Goal: Task Accomplishment & Management: Use online tool/utility

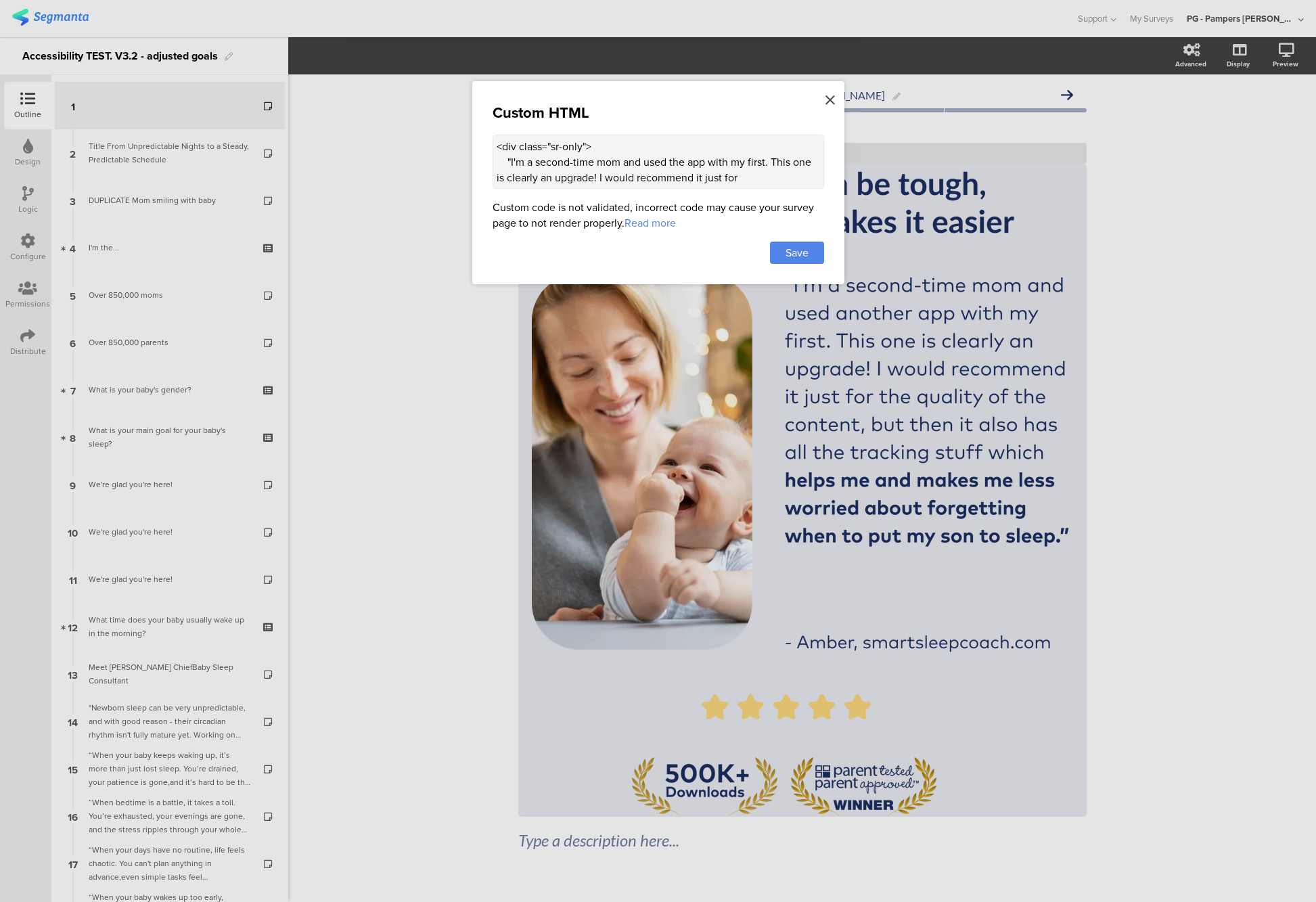
click at [829, 93] on icon at bounding box center [830, 101] width 9 height 15
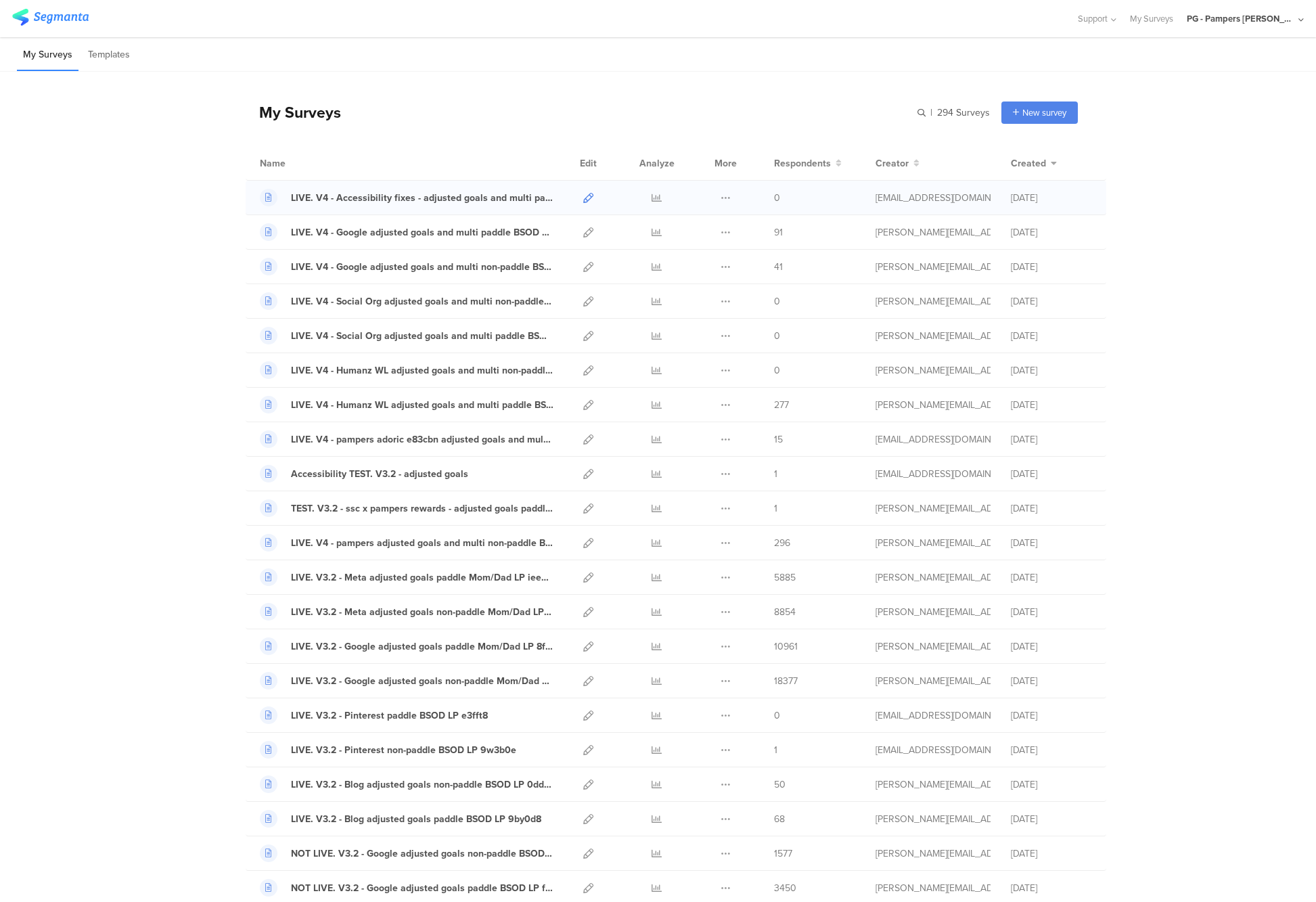
click at [587, 194] on icon at bounding box center [588, 197] width 10 height 10
click at [588, 475] on icon at bounding box center [588, 474] width 10 height 10
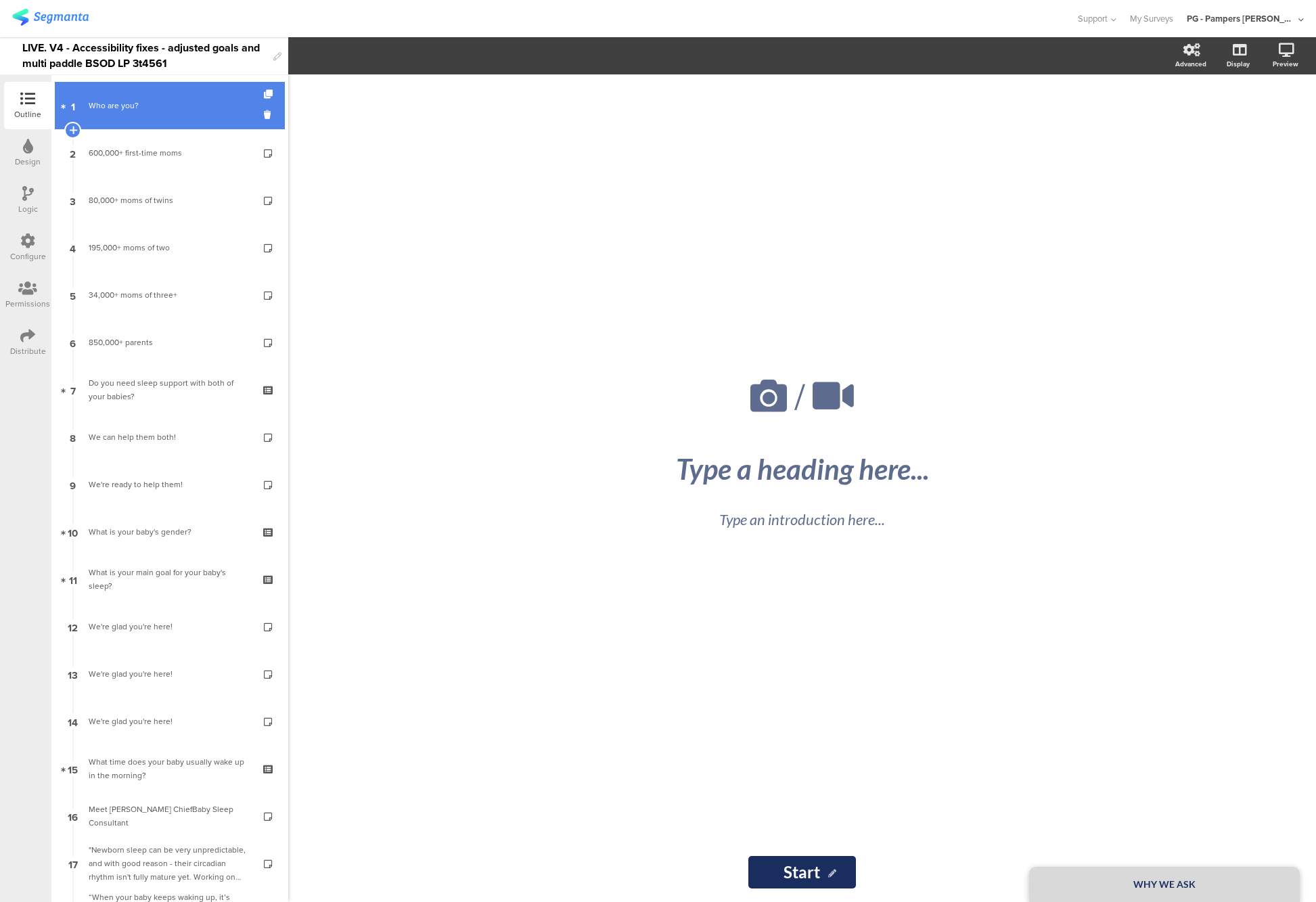
click at [148, 125] on link "1 Who are you?" at bounding box center [169, 105] width 230 height 47
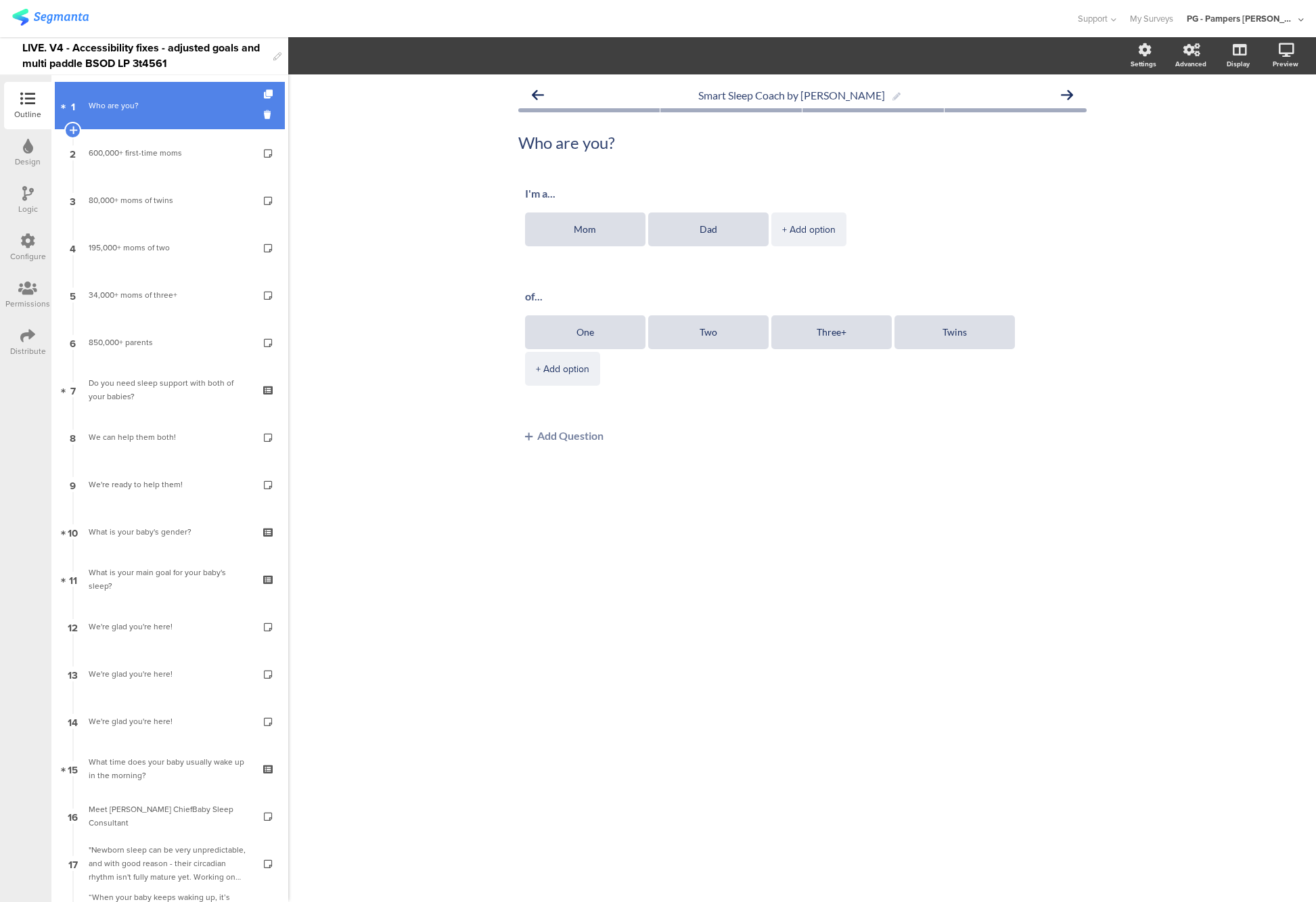
click at [144, 119] on link "1 Who are you?" at bounding box center [169, 105] width 230 height 47
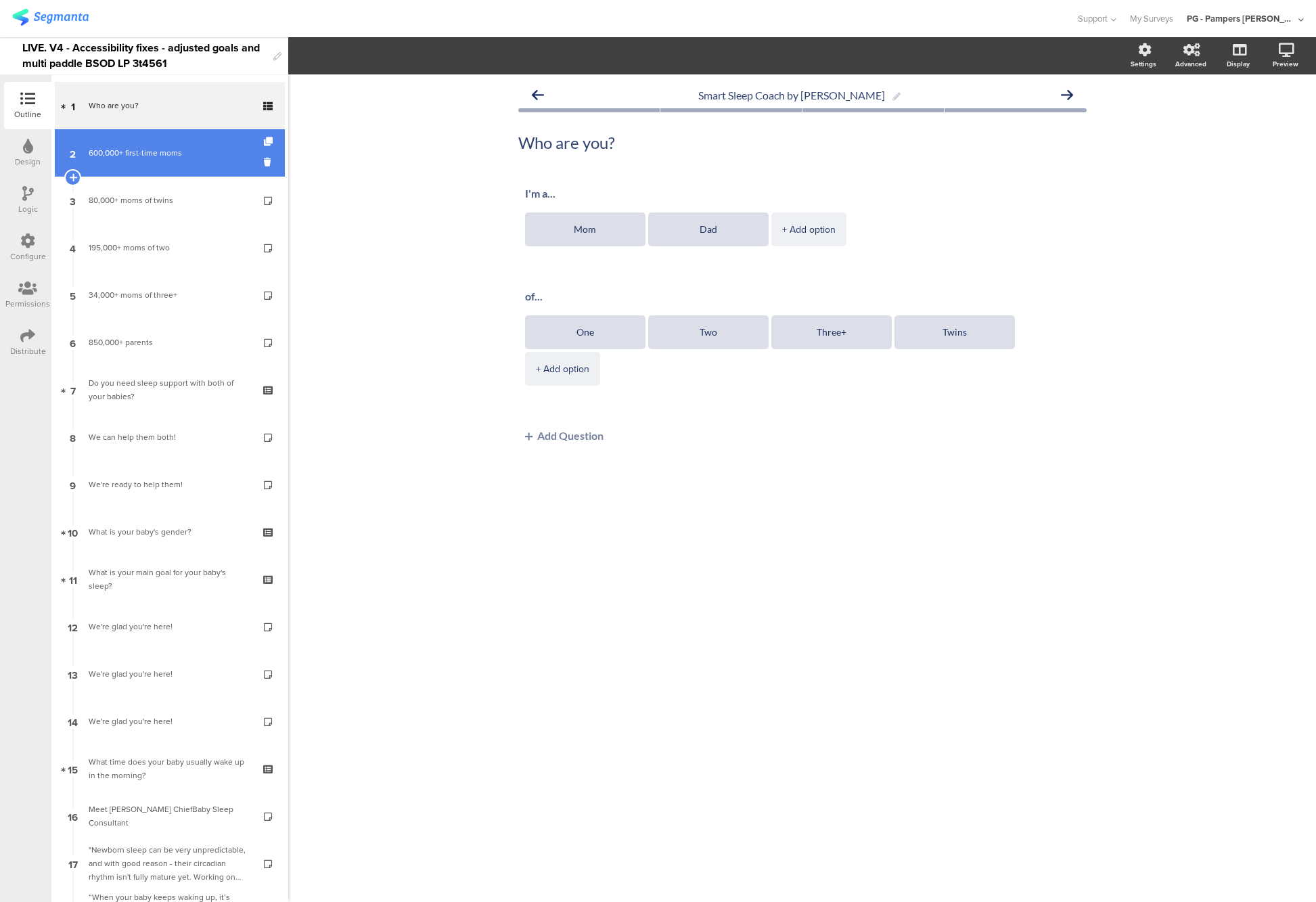
click at [123, 170] on link "2 600,000+ first-time moms" at bounding box center [169, 153] width 230 height 47
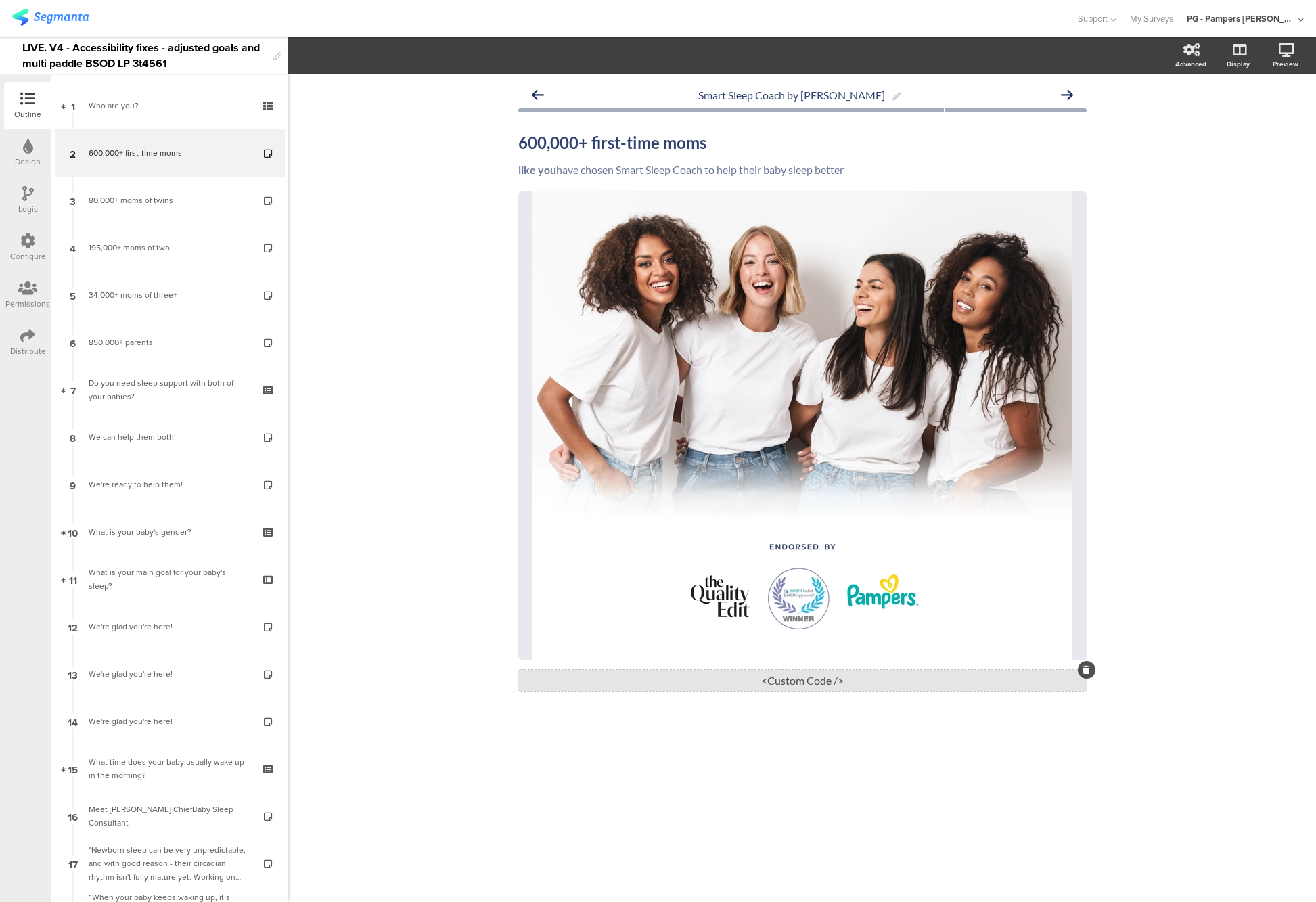
click at [813, 680] on div "<Custom Code />" at bounding box center [802, 680] width 568 height 21
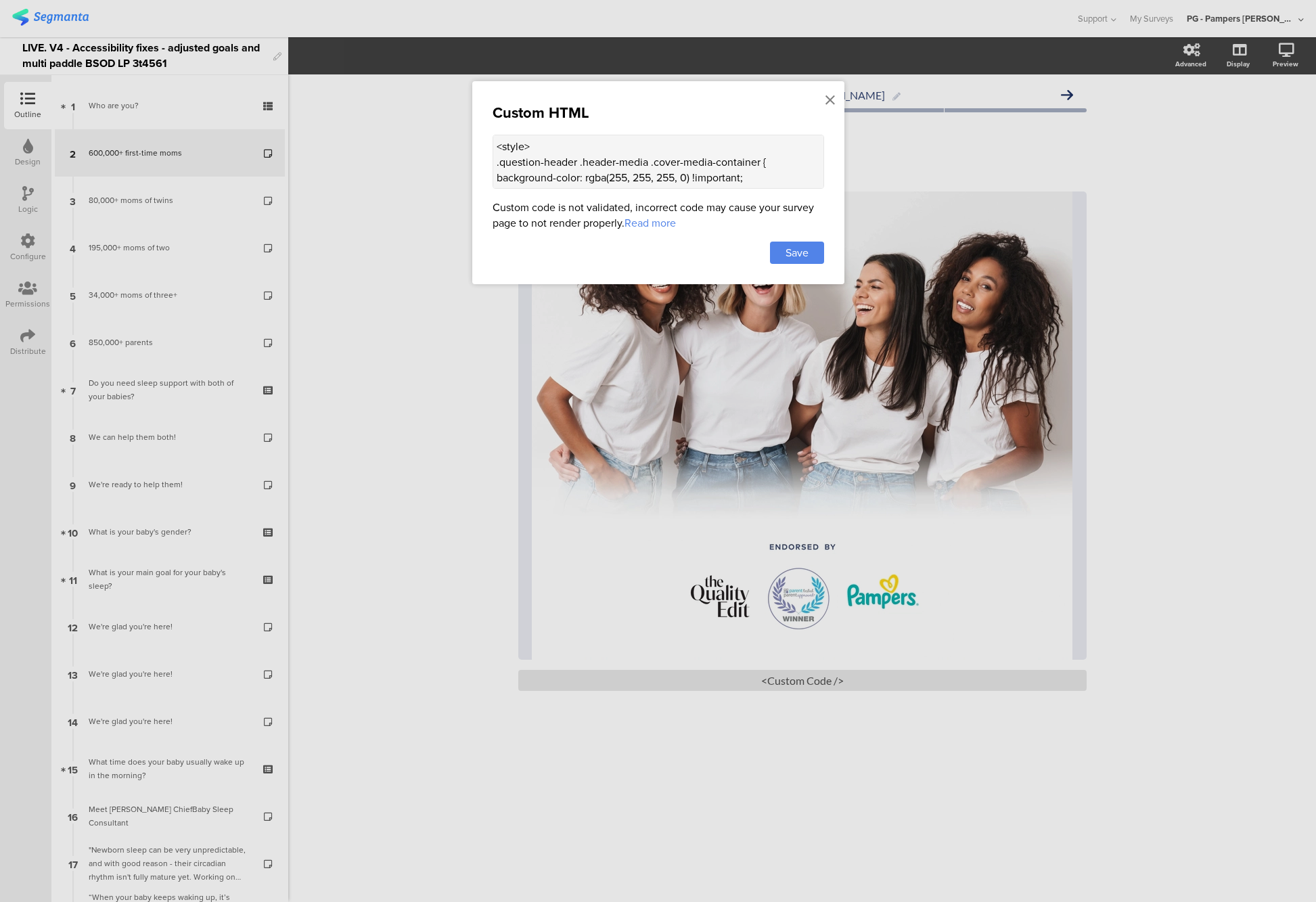
click at [610, 166] on textarea "<style> .question-header .header-media .cover-media-container { background-colo…" at bounding box center [658, 162] width 332 height 54
click at [559, 157] on textarea "<style> .question-header .header-media .cover-media-container { background-colo…" at bounding box center [658, 162] width 332 height 54
paste textarea ".sr-only { position: absolute; width: 1px; height: 1px; padding: 0; margin: -1p…"
type textarea "<style> .question-header .header-media .cover-media-container { background-colo…"
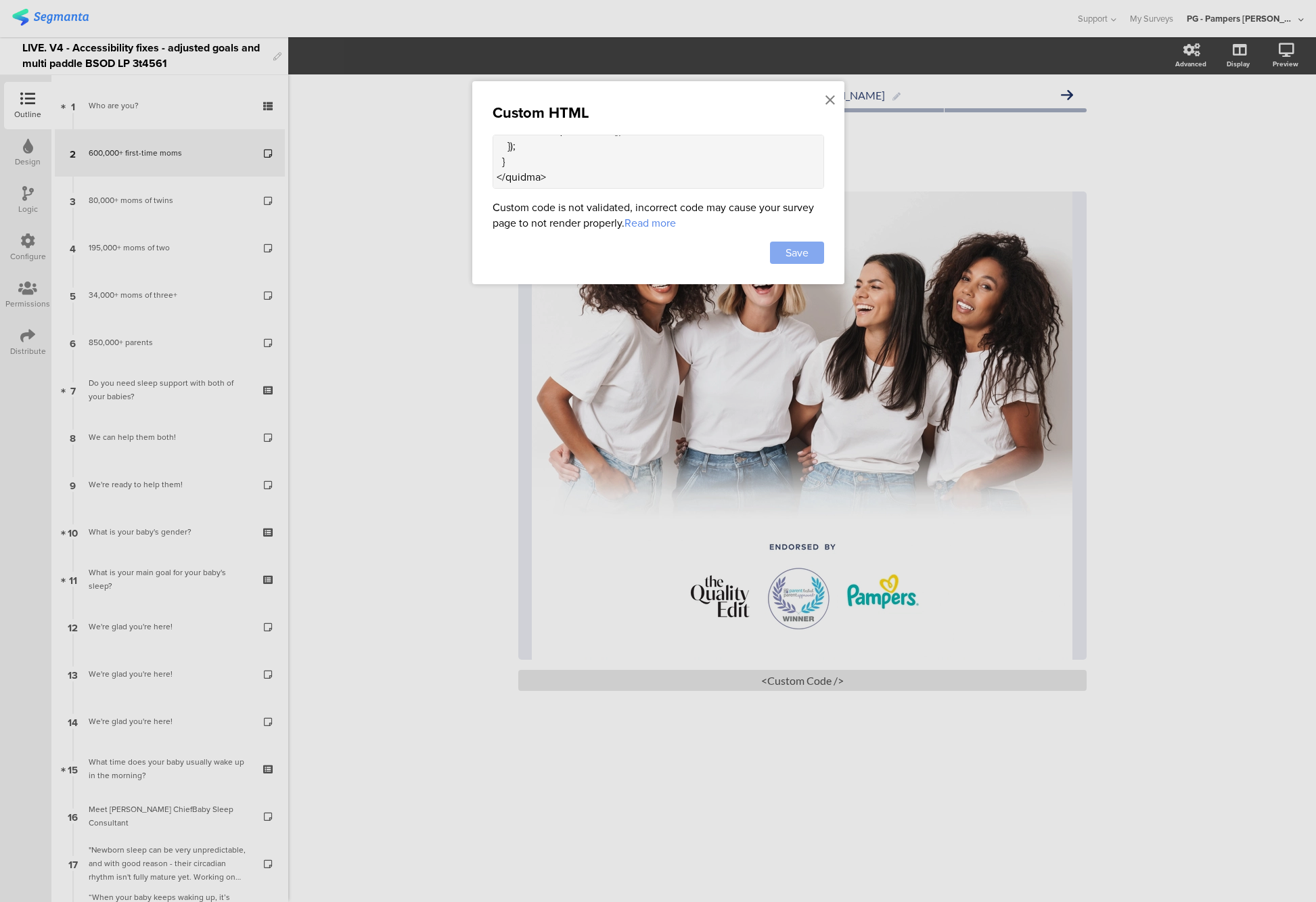
click at [806, 252] on span "Save" at bounding box center [797, 253] width 23 height 16
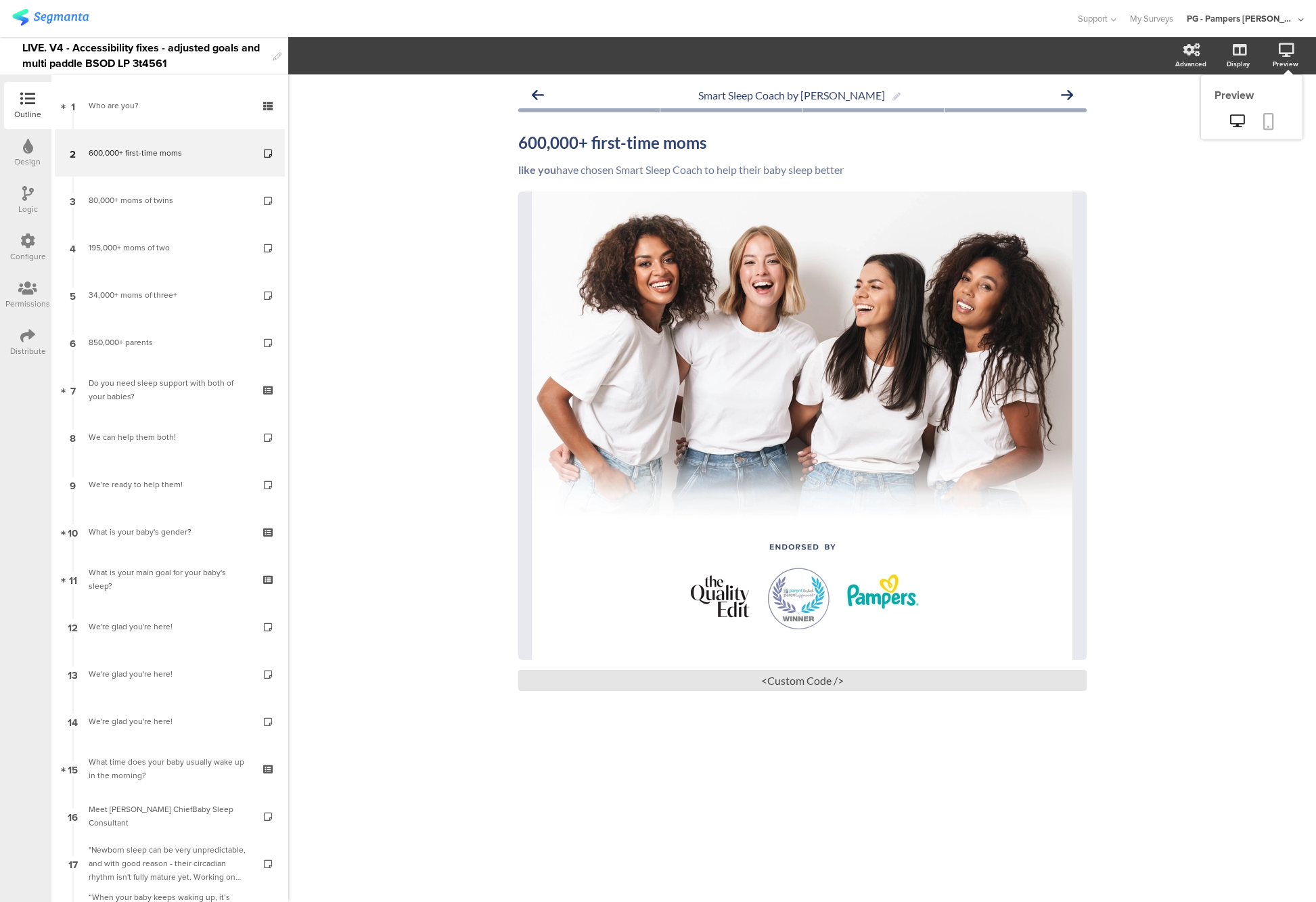
click at [1275, 120] on link at bounding box center [1269, 122] width 30 height 25
click at [800, 684] on div "<Custom Code />" at bounding box center [802, 680] width 568 height 21
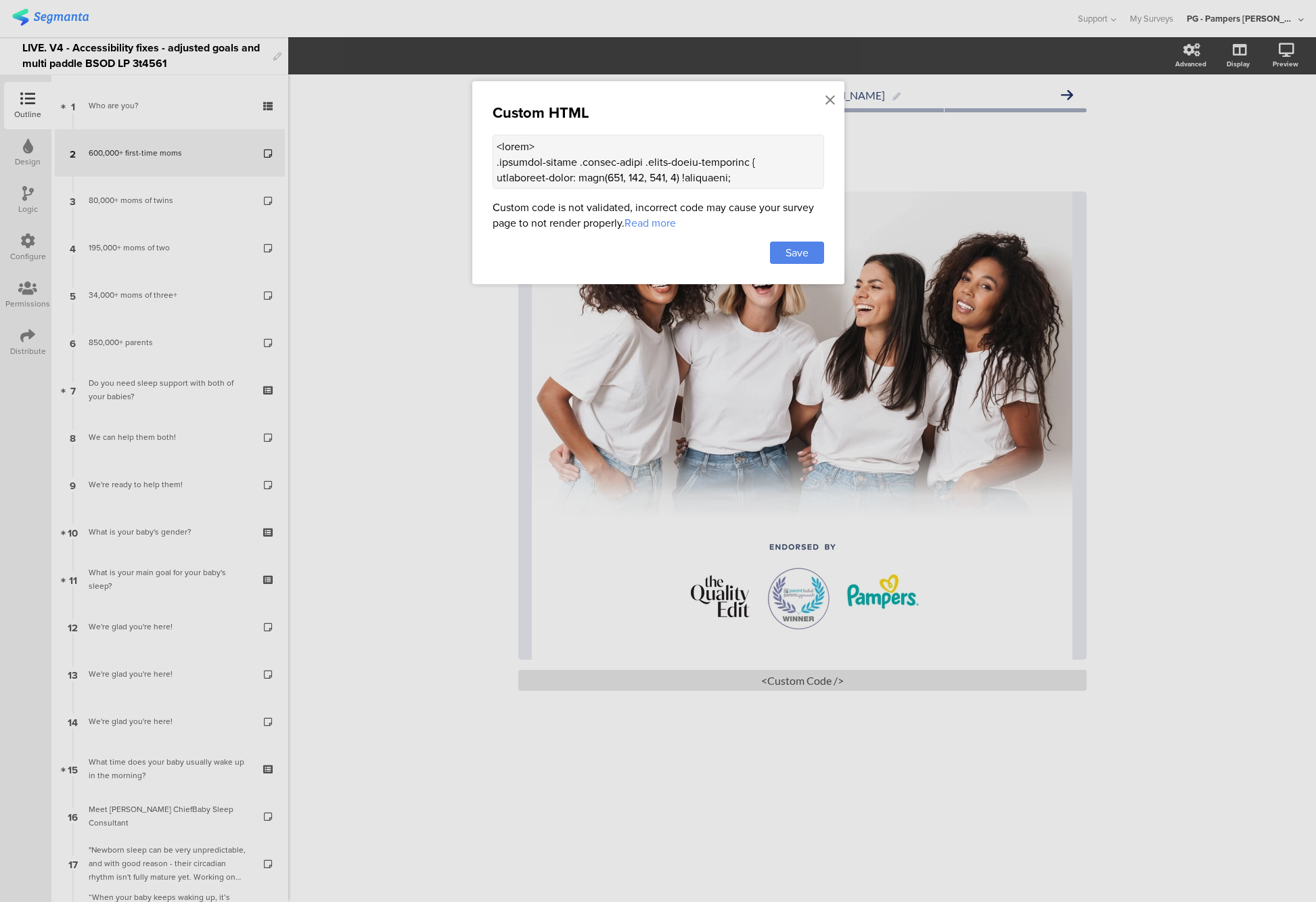
click at [615, 176] on textarea at bounding box center [658, 162] width 332 height 54
paste textarea "div class="sr-only alt-text"> Mom looking at her child lovingly </div> <style> …"
type textarea "<div class="sr-only alt-text"> Mom looking at her child lovingly </div> <style>…"
click at [813, 256] on div "Save" at bounding box center [797, 253] width 54 height 23
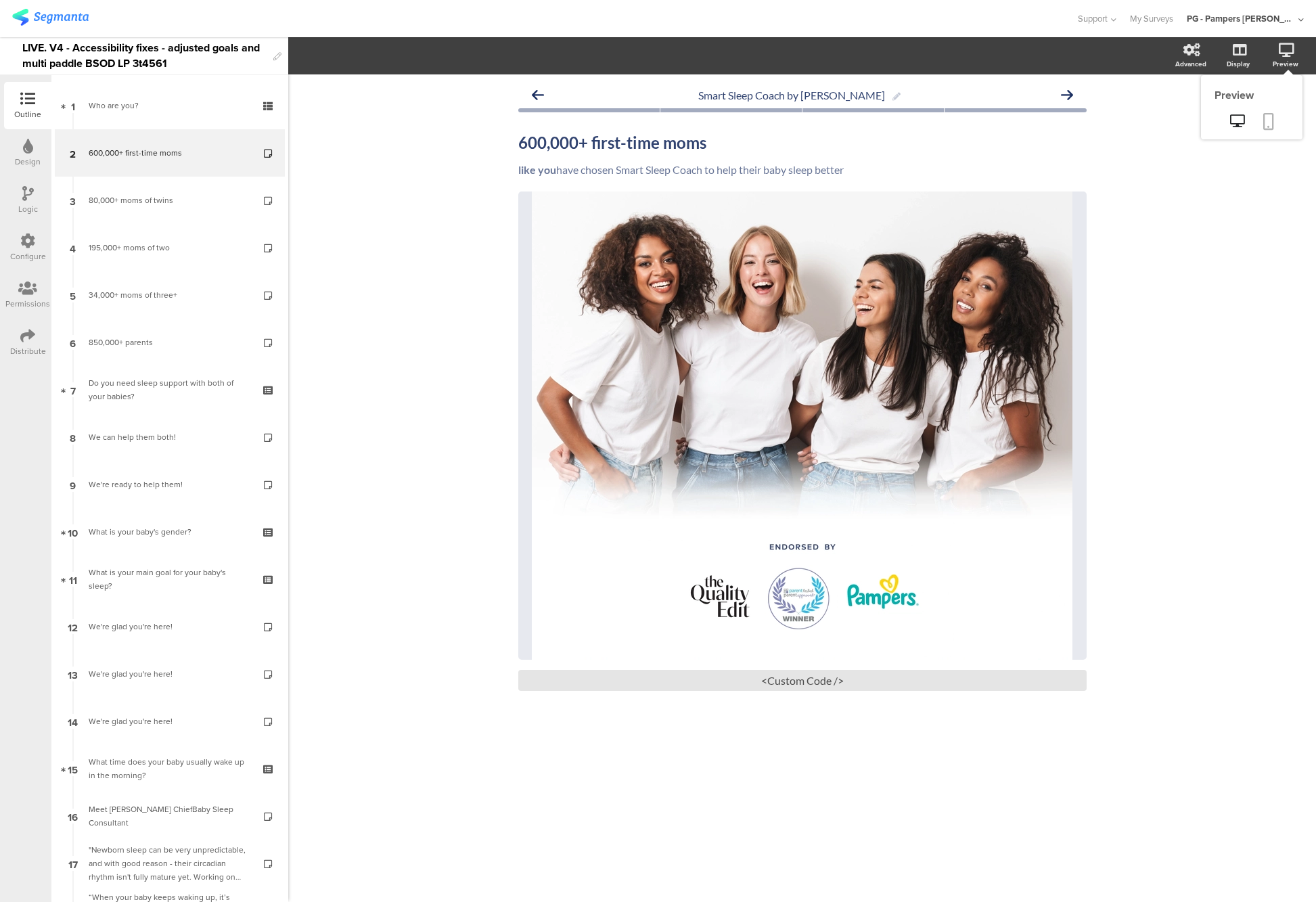
click at [1267, 123] on icon at bounding box center [1269, 121] width 11 height 17
click at [804, 683] on div "<Custom Code />" at bounding box center [802, 680] width 568 height 21
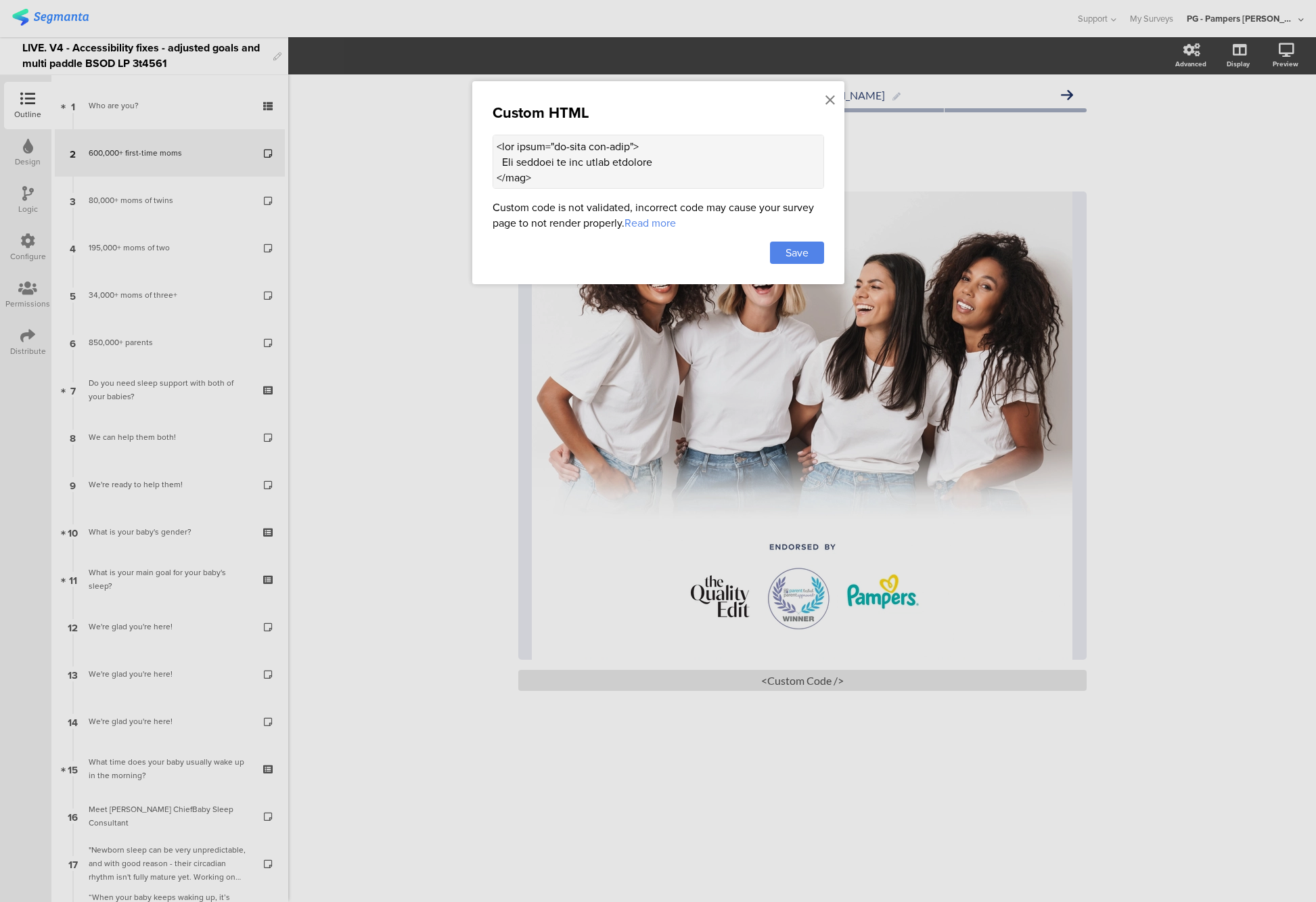
click at [600, 154] on textarea at bounding box center [658, 162] width 332 height 54
click at [615, 163] on textarea at bounding box center [658, 162] width 332 height 54
click at [749, 166] on textarea at bounding box center [658, 162] width 332 height 54
type textarea "<div class="sr-only alt-text"> Mom looking at her child lovingly </div> <style>…"
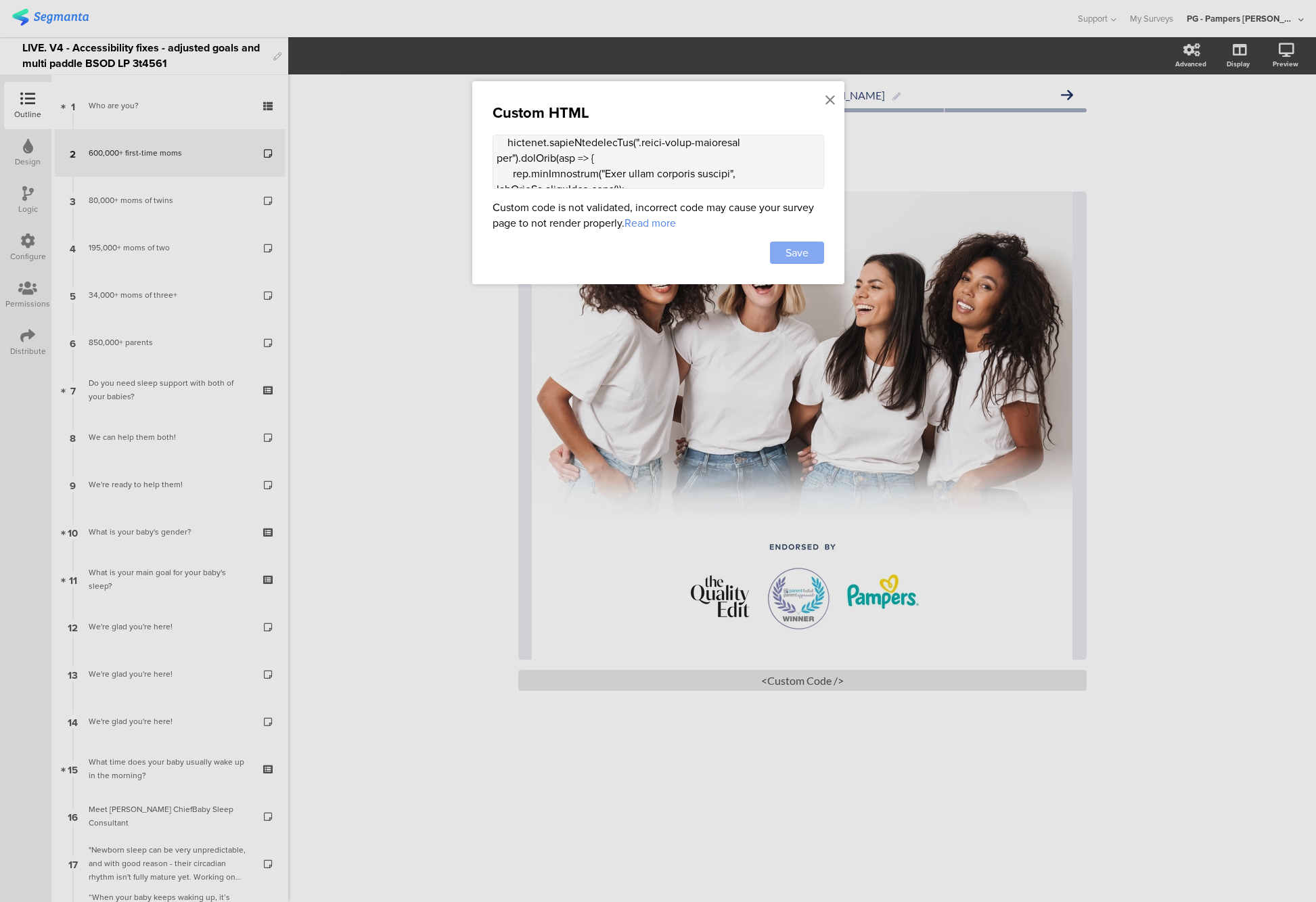
click at [802, 245] on span "Save" at bounding box center [797, 253] width 23 height 16
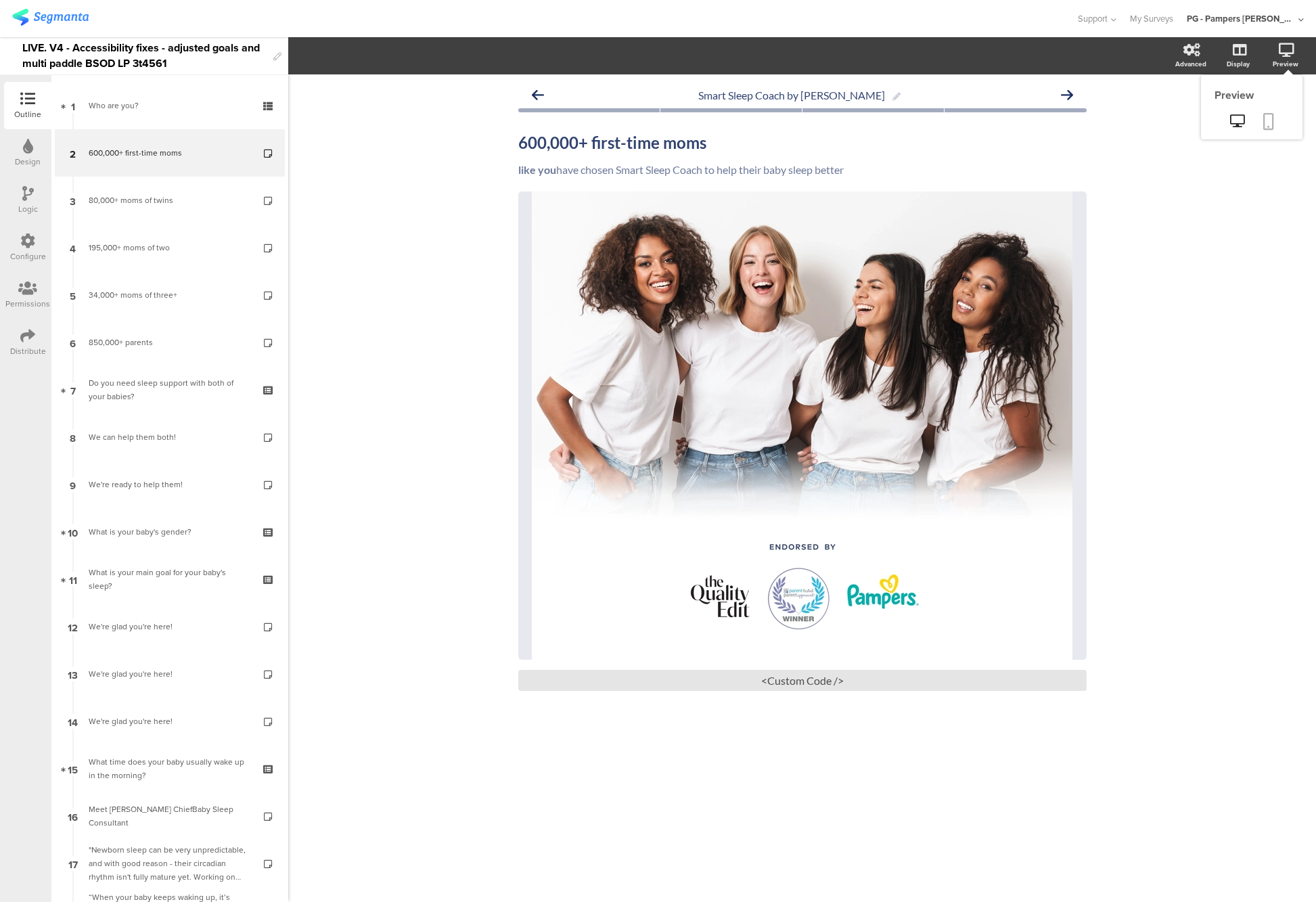
click at [1266, 119] on icon at bounding box center [1269, 121] width 11 height 17
click at [805, 684] on div "<Custom Code />" at bounding box center [802, 680] width 568 height 21
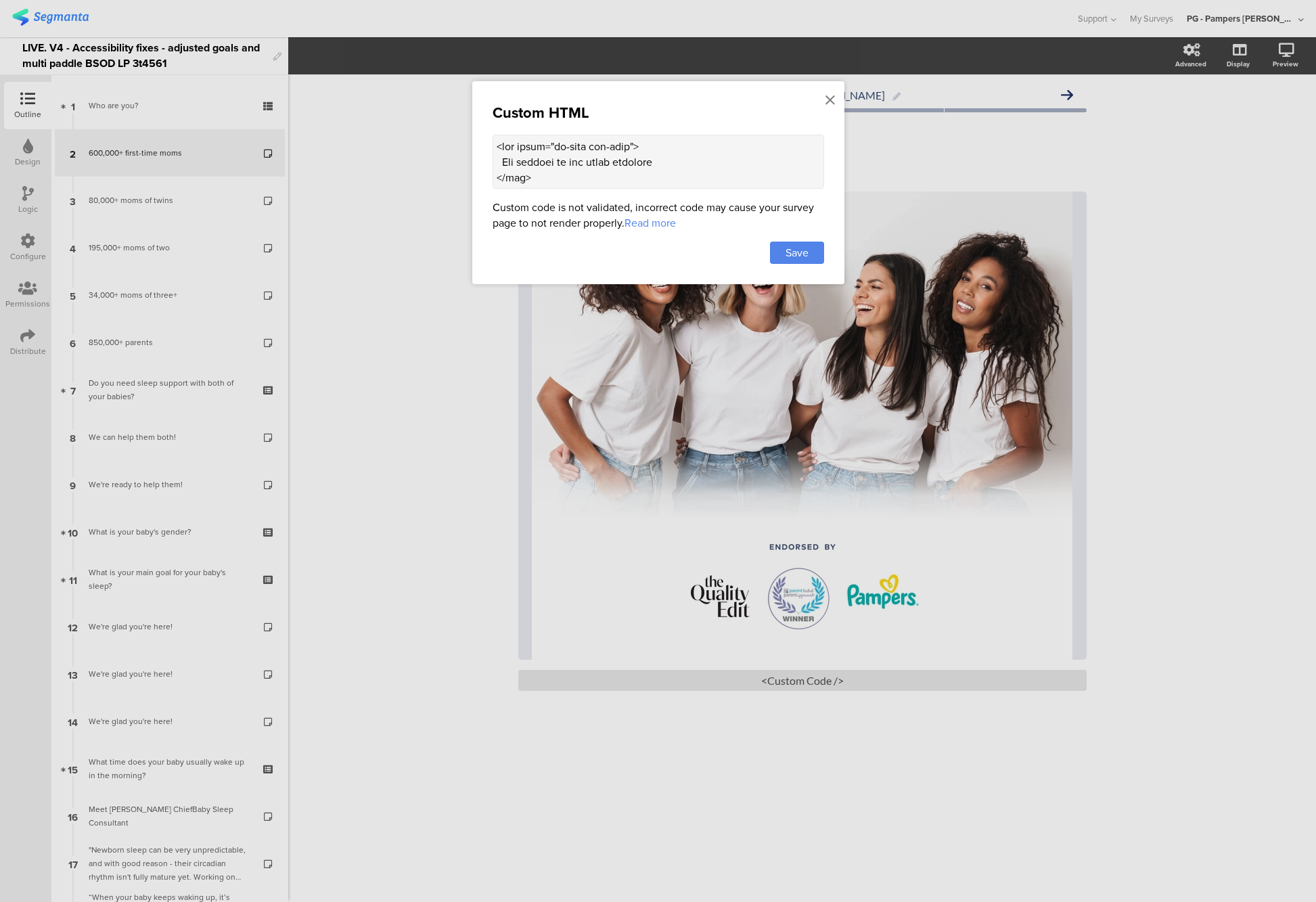
click at [580, 185] on textarea at bounding box center [658, 162] width 332 height 54
paste textarea ""> "I'm a second-time mom and used the app with my first. This one is clearly a…"
type textarea "<div class="sr-only"> "I'm a second-time mom and used the app with my first. Th…"
click at [807, 259] on span "Save" at bounding box center [797, 253] width 23 height 16
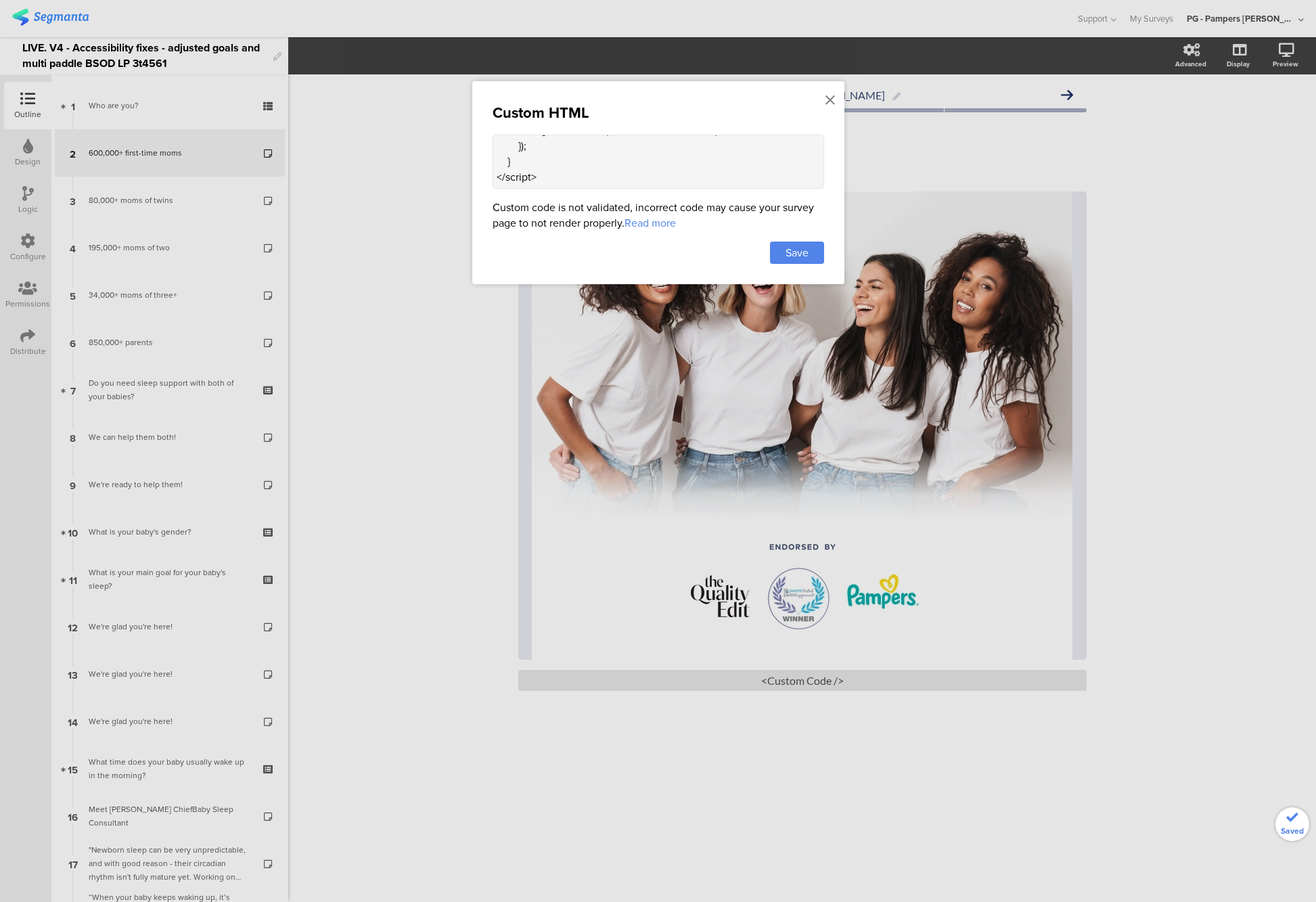
click at [1197, 179] on div at bounding box center [658, 451] width 1316 height 902
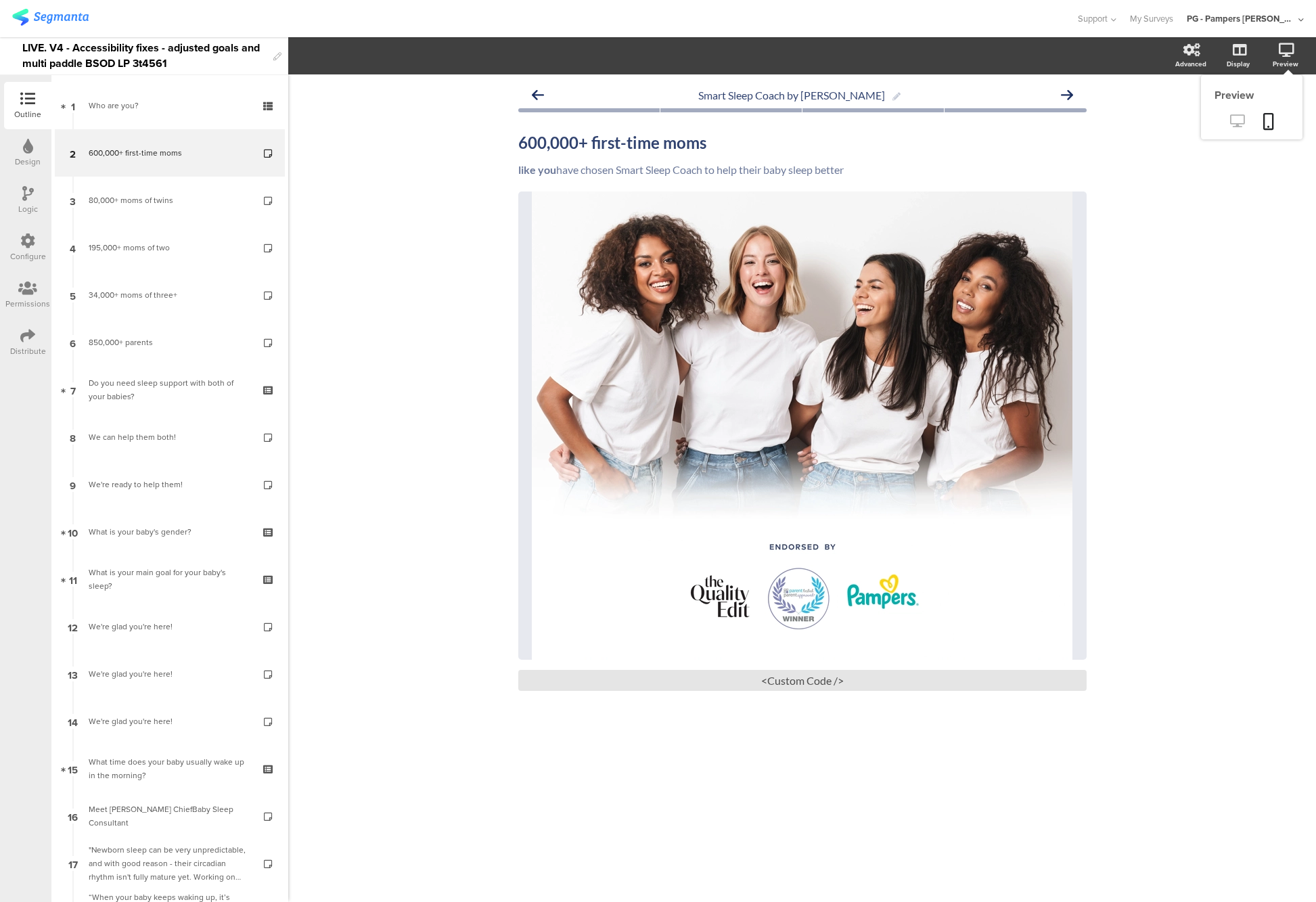
click at [1233, 115] on icon at bounding box center [1237, 121] width 14 height 13
click at [790, 684] on div "<Custom Code />" at bounding box center [802, 680] width 568 height 21
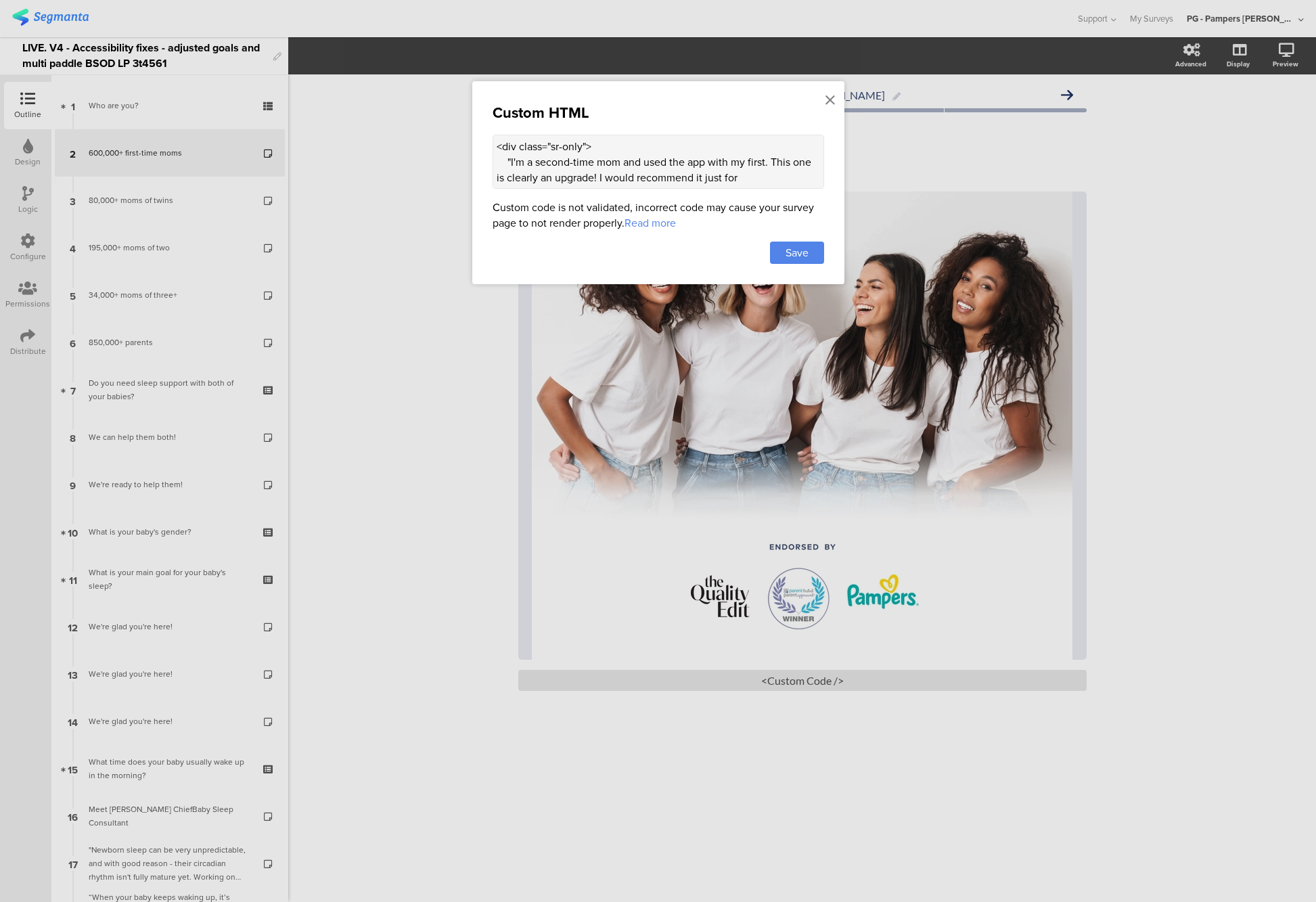
click at [582, 168] on textarea "<div class="sr-only"> "I'm a second-time mom and used the app with my first. Th…" at bounding box center [658, 162] width 332 height 54
click at [669, 166] on textarea "<div class="sr-only"> "I'm a second-time mom and used the app with my first. Th…" at bounding box center [658, 162] width 332 height 54
paste textarea "<div class="sr-only"> "I'm a second-time mom and used the app with my first. Th…"
type textarea "<div class="sr-only"> "I'm a second-time mom and used the app with my first. Th…"
click at [786, 251] on span "Save" at bounding box center [797, 253] width 23 height 16
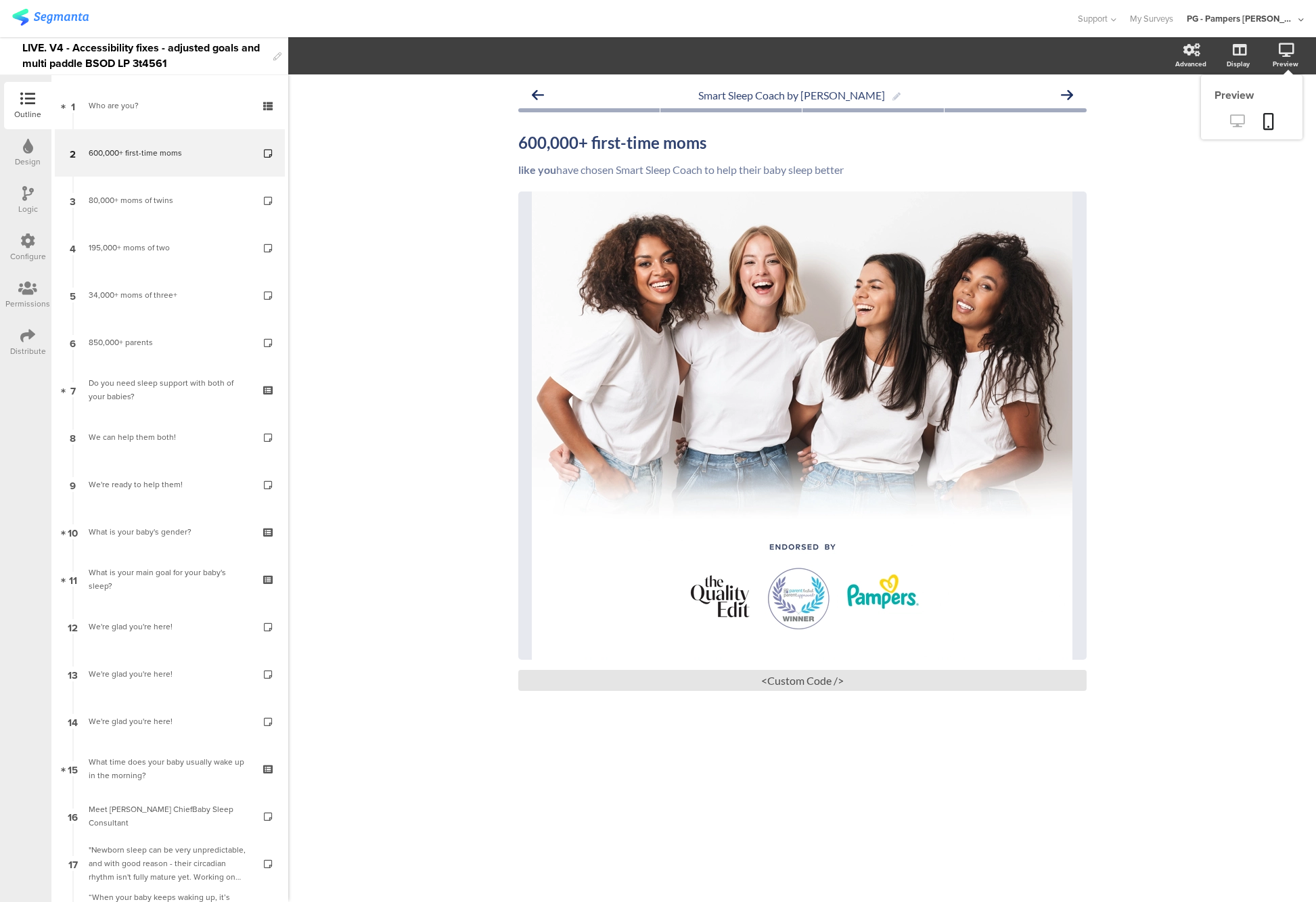
click at [1241, 115] on icon at bounding box center [1237, 121] width 14 height 13
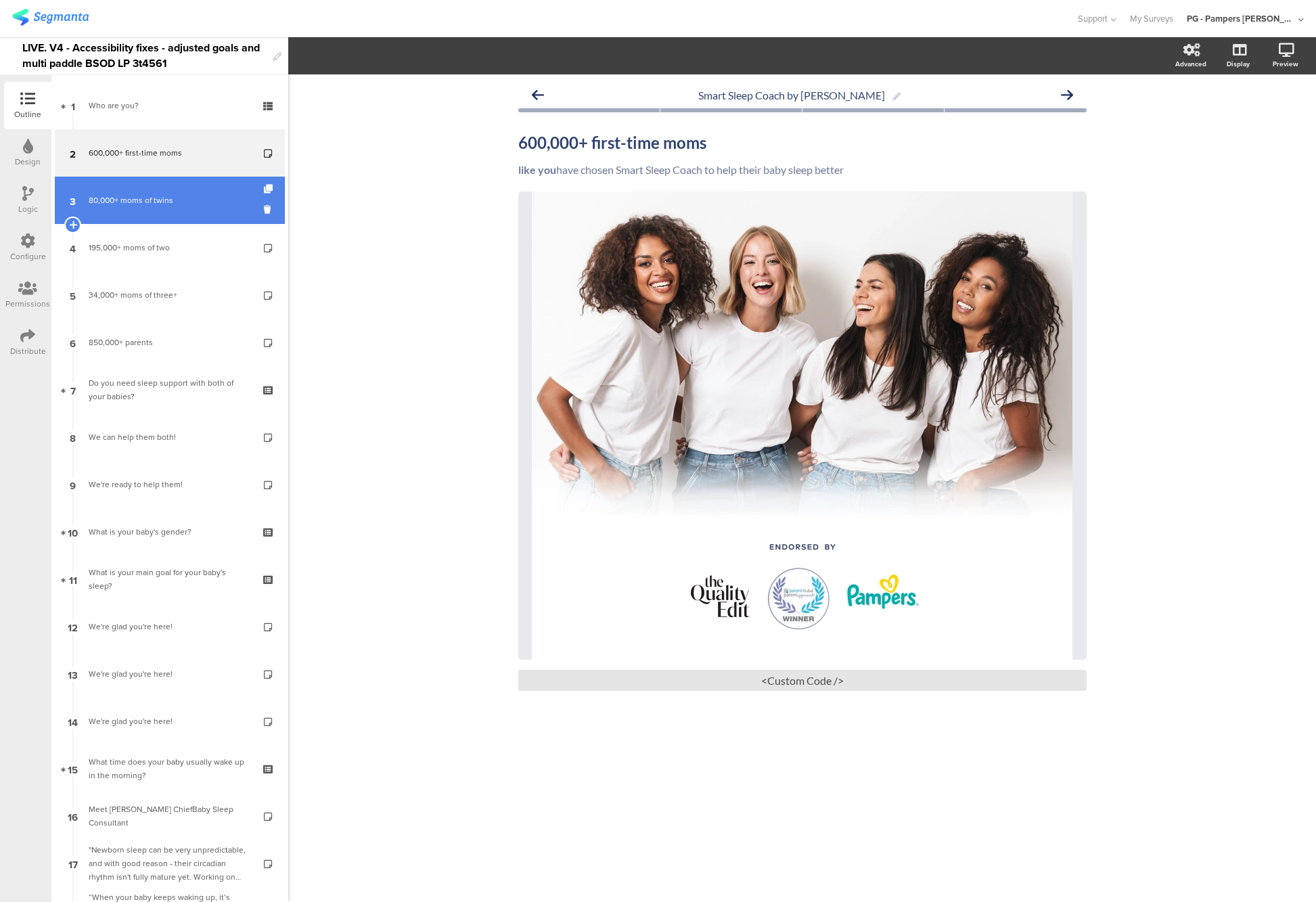
click at [168, 191] on link "3 80,000+ moms of twins" at bounding box center [169, 200] width 230 height 47
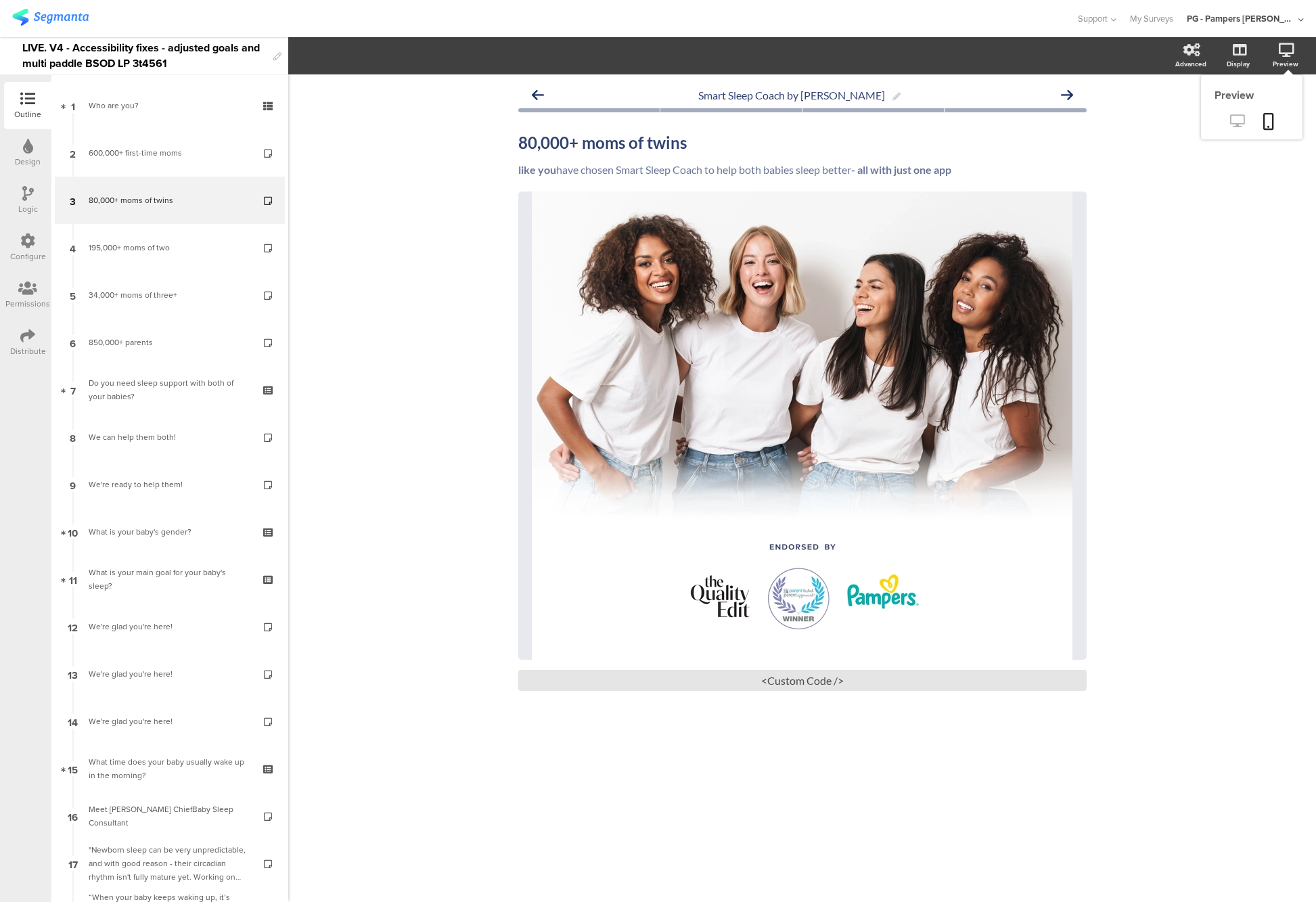
click at [1238, 120] on icon at bounding box center [1237, 121] width 14 height 13
click at [803, 689] on div "<Custom Code />" at bounding box center [802, 680] width 568 height 21
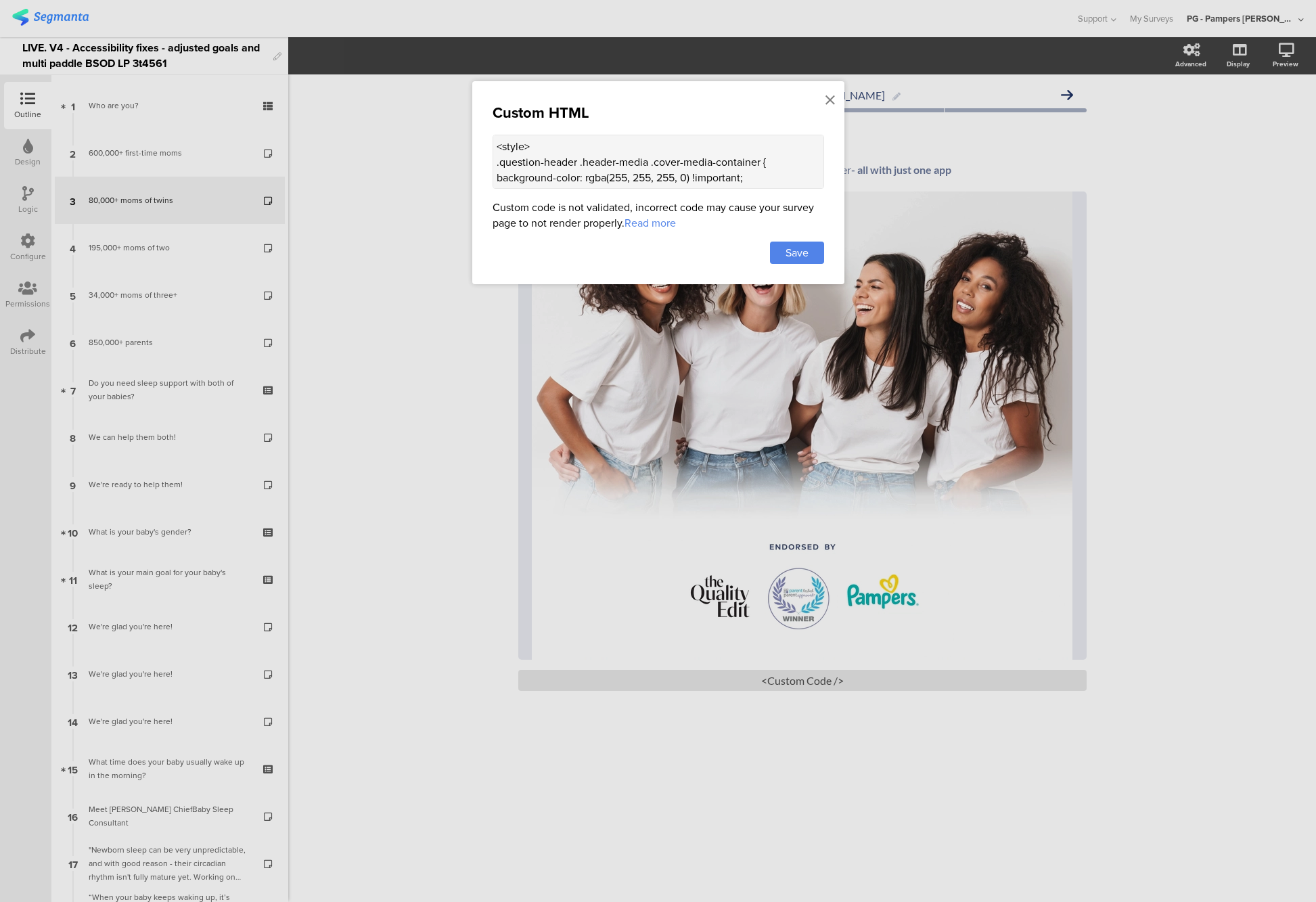
click at [549, 171] on textarea "<style> .question-header .header-media .cover-media-container { background-colo…" at bounding box center [658, 162] width 332 height 54
click at [829, 101] on icon at bounding box center [830, 101] width 9 height 15
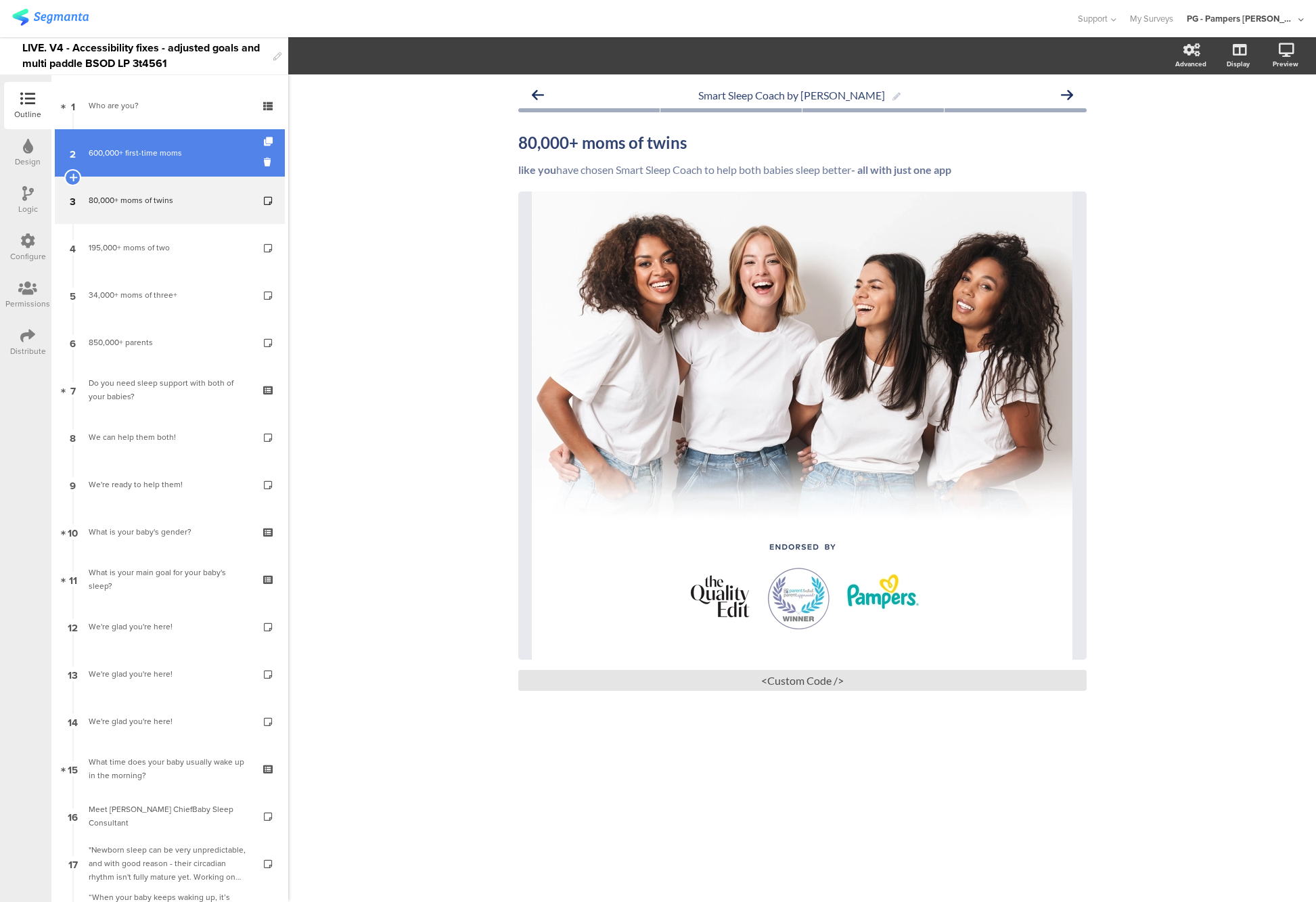
click at [194, 155] on div "600,000+ first-time moms" at bounding box center [169, 153] width 162 height 13
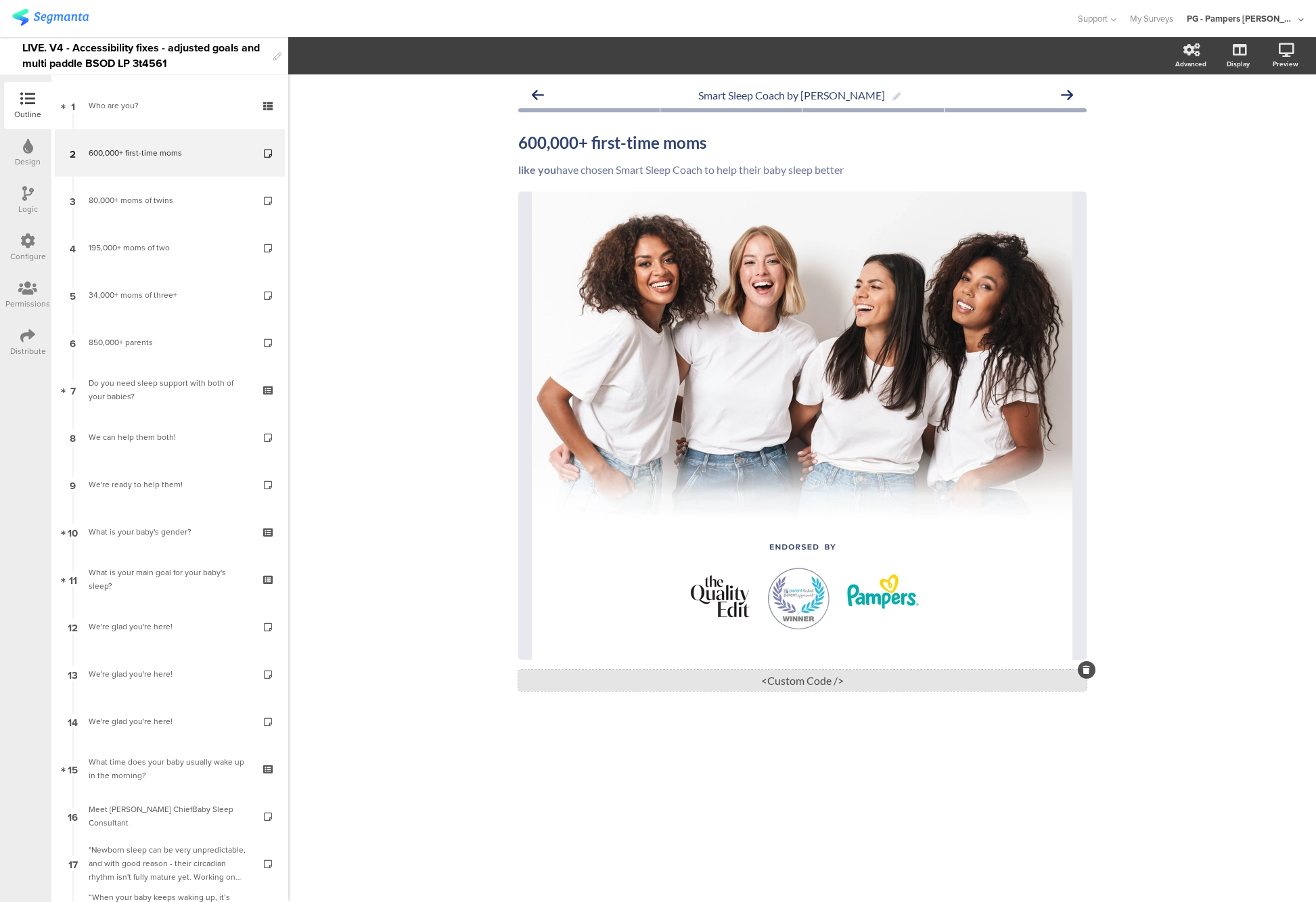
click at [805, 676] on div "<Custom Code />" at bounding box center [802, 680] width 568 height 21
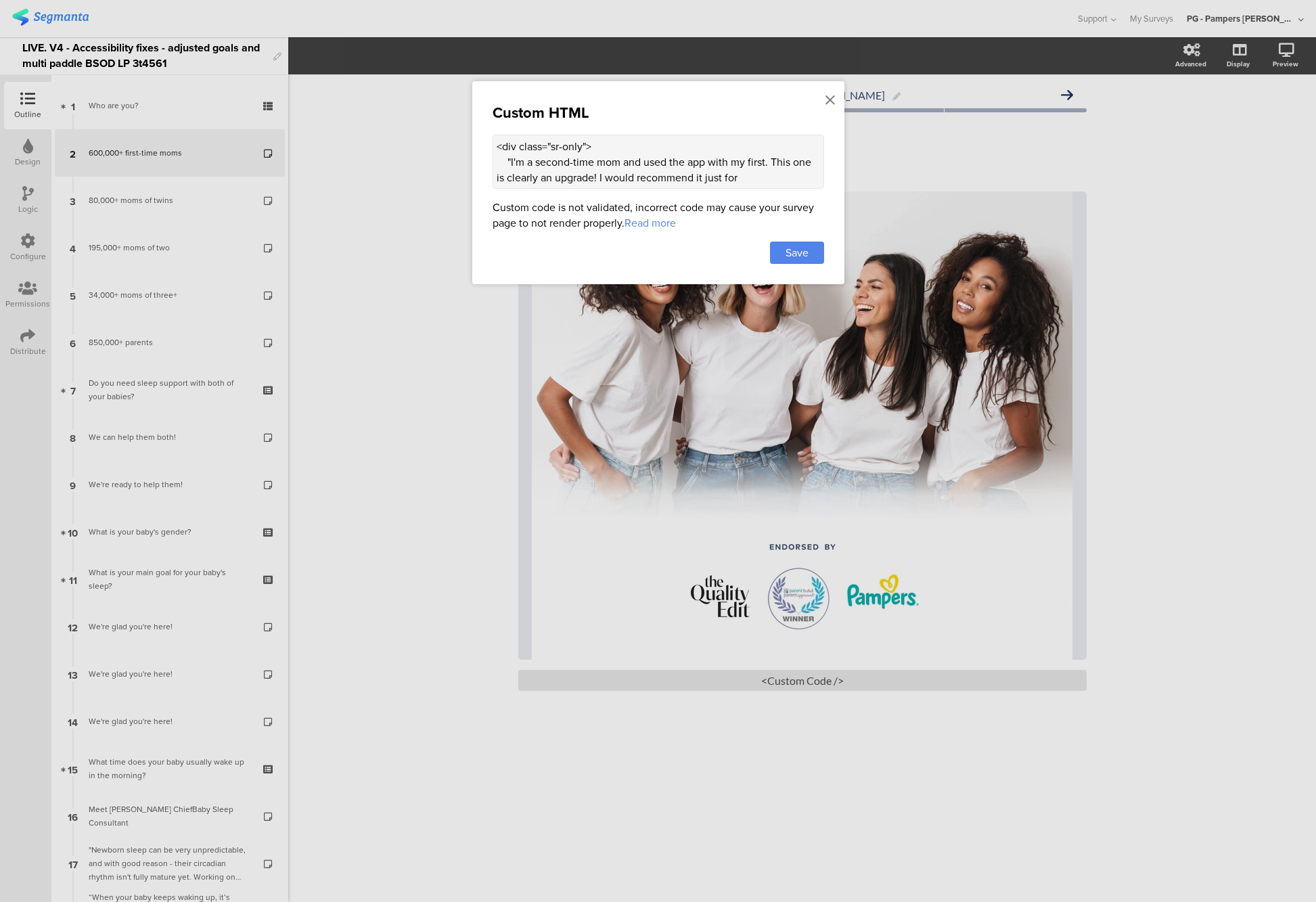
click at [582, 168] on textarea "<div class="sr-only"> "I'm a second-time mom and used the app with my first. Th…" at bounding box center [658, 162] width 332 height 54
paste textarea "alt-text"> Mom looking at her child lovingly </div> <style> .sr-only { position…"
drag, startPoint x: 504, startPoint y: 163, endPoint x: 661, endPoint y: 162, distance: 157.0
click at [661, 162] on textarea at bounding box center [658, 162] width 332 height 54
paste textarea "Four women smiling together"
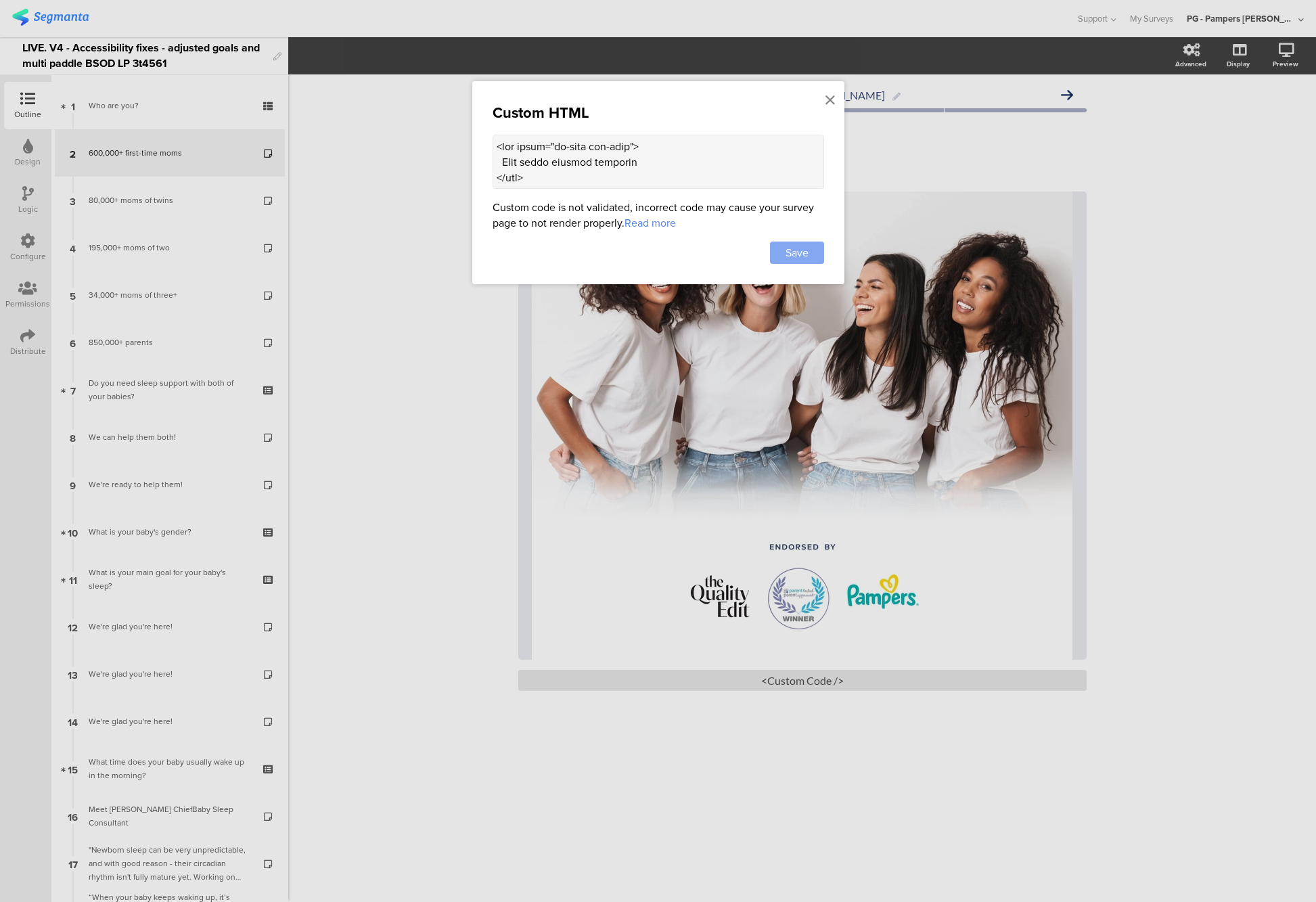
type textarea "<div class="sr-only alt-text"> Four women smiling together </div> <style> .sr-o…"
click at [815, 253] on div "Save" at bounding box center [797, 253] width 54 height 23
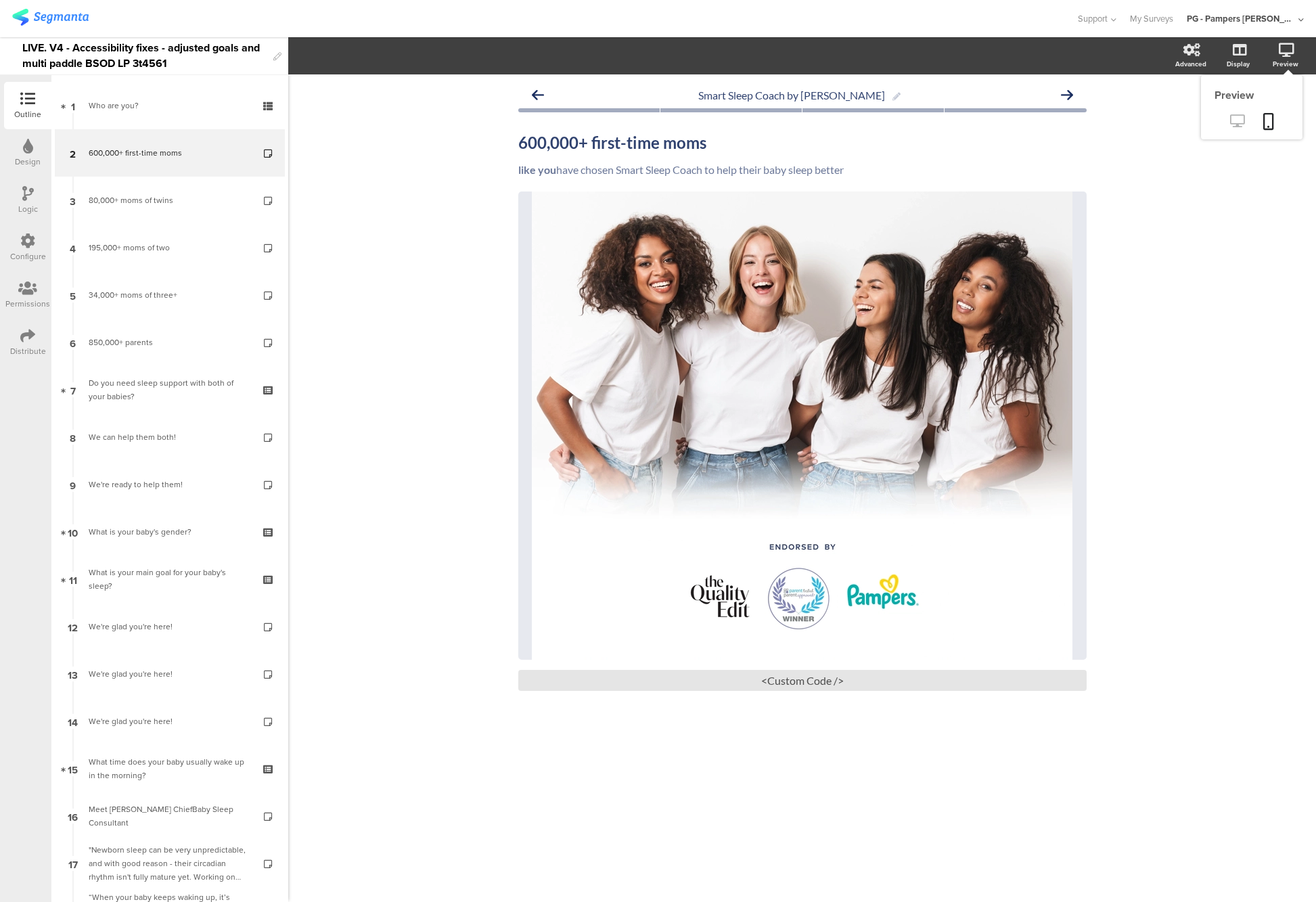
click at [1238, 119] on icon at bounding box center [1237, 121] width 14 height 13
click at [788, 688] on div "<Custom Code />" at bounding box center [802, 680] width 568 height 21
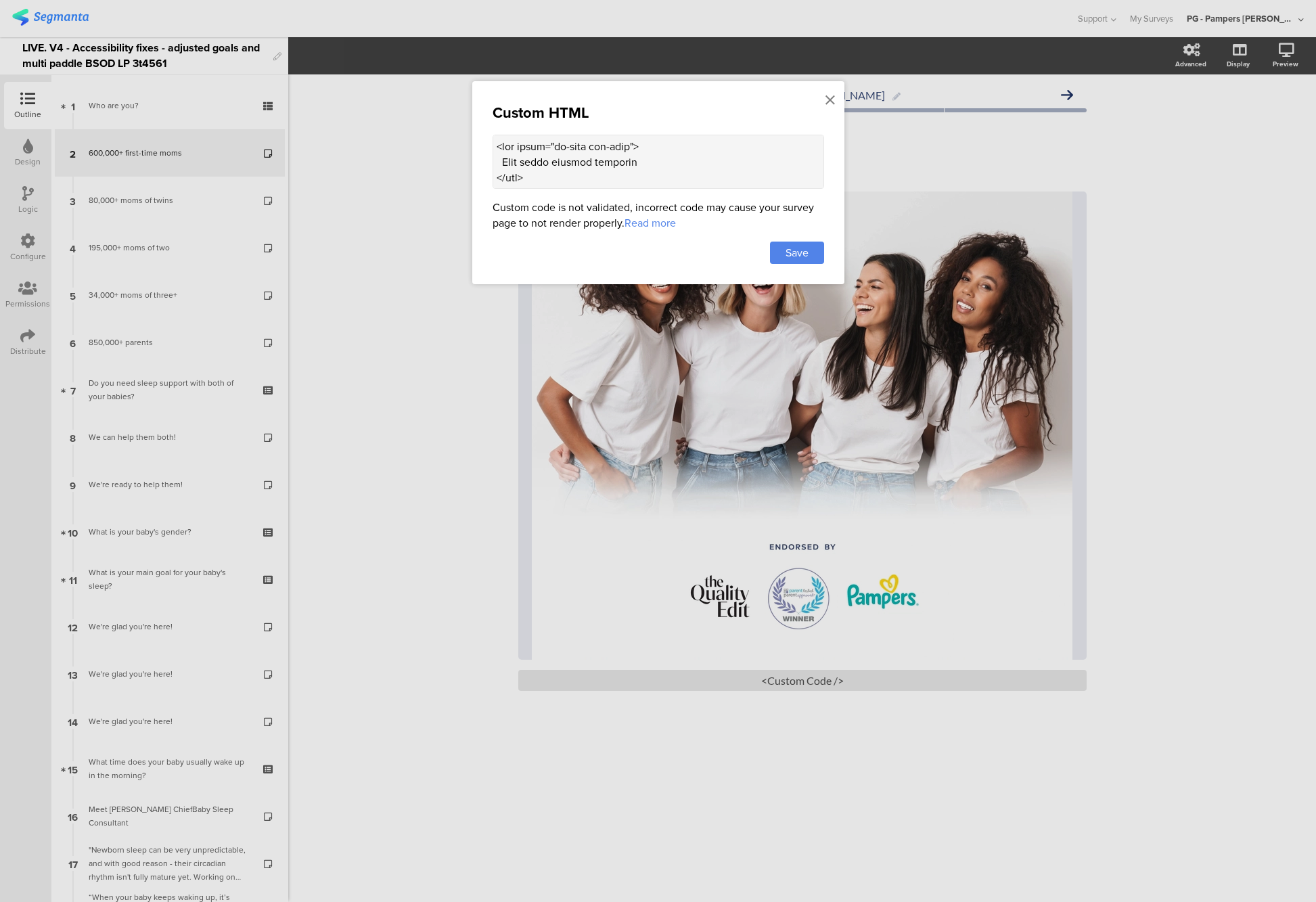
click at [602, 173] on textarea at bounding box center [658, 162] width 332 height 54
click at [394, 85] on div at bounding box center [658, 451] width 1316 height 902
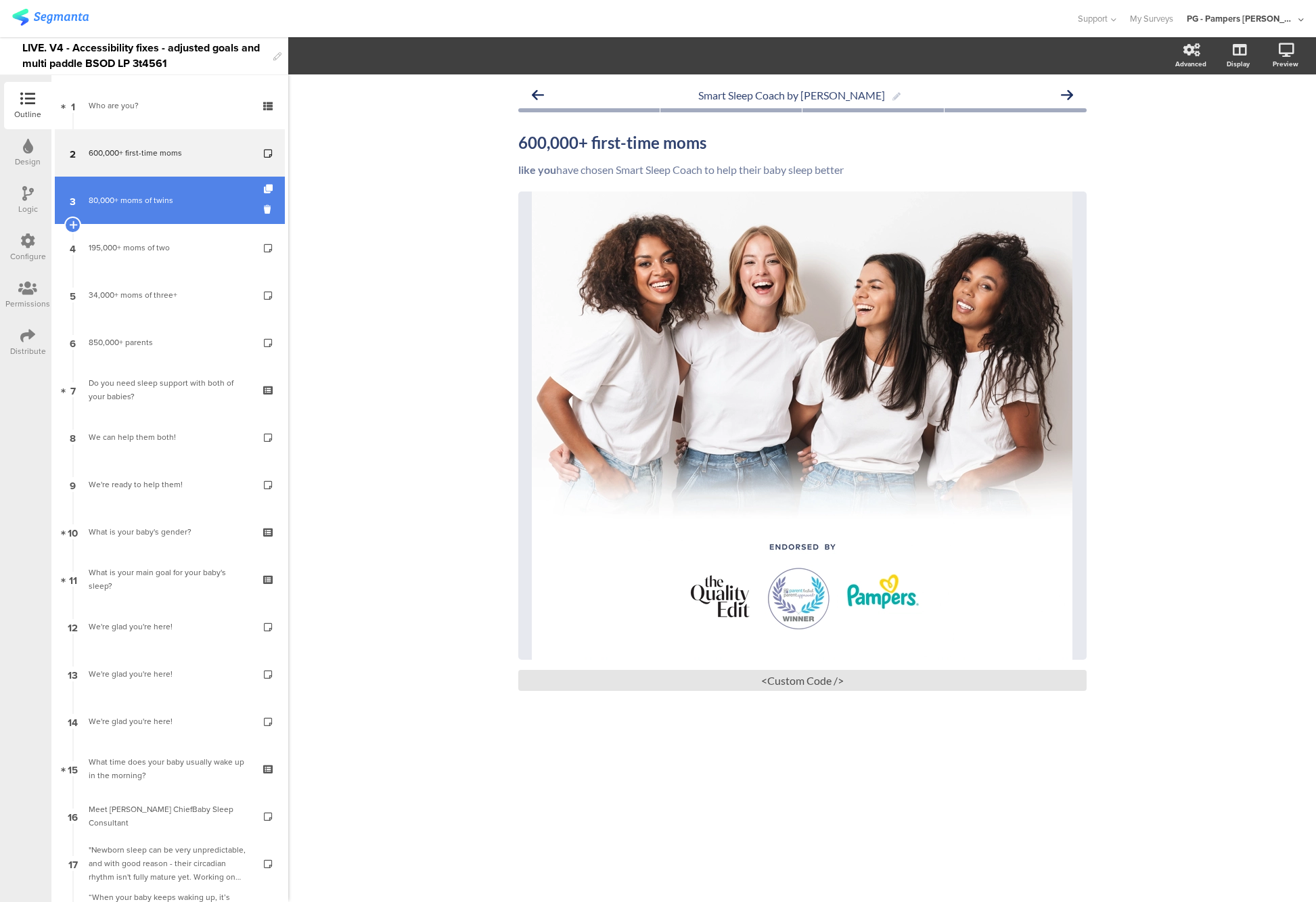
click at [194, 196] on div "80,000+ moms of twins" at bounding box center [169, 200] width 162 height 13
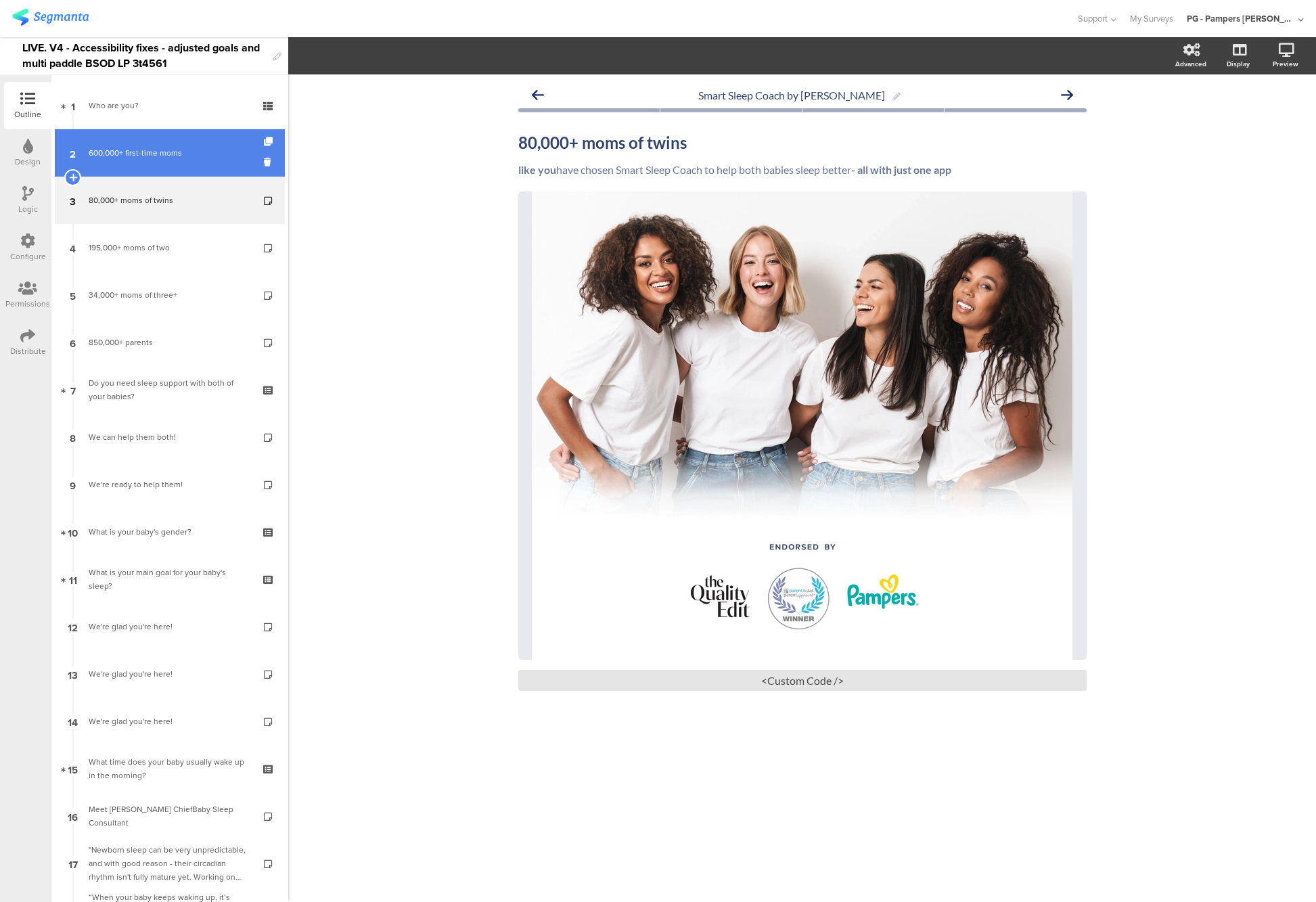
click at [130, 168] on link "2 600,000+ first-time moms" at bounding box center [169, 153] width 230 height 47
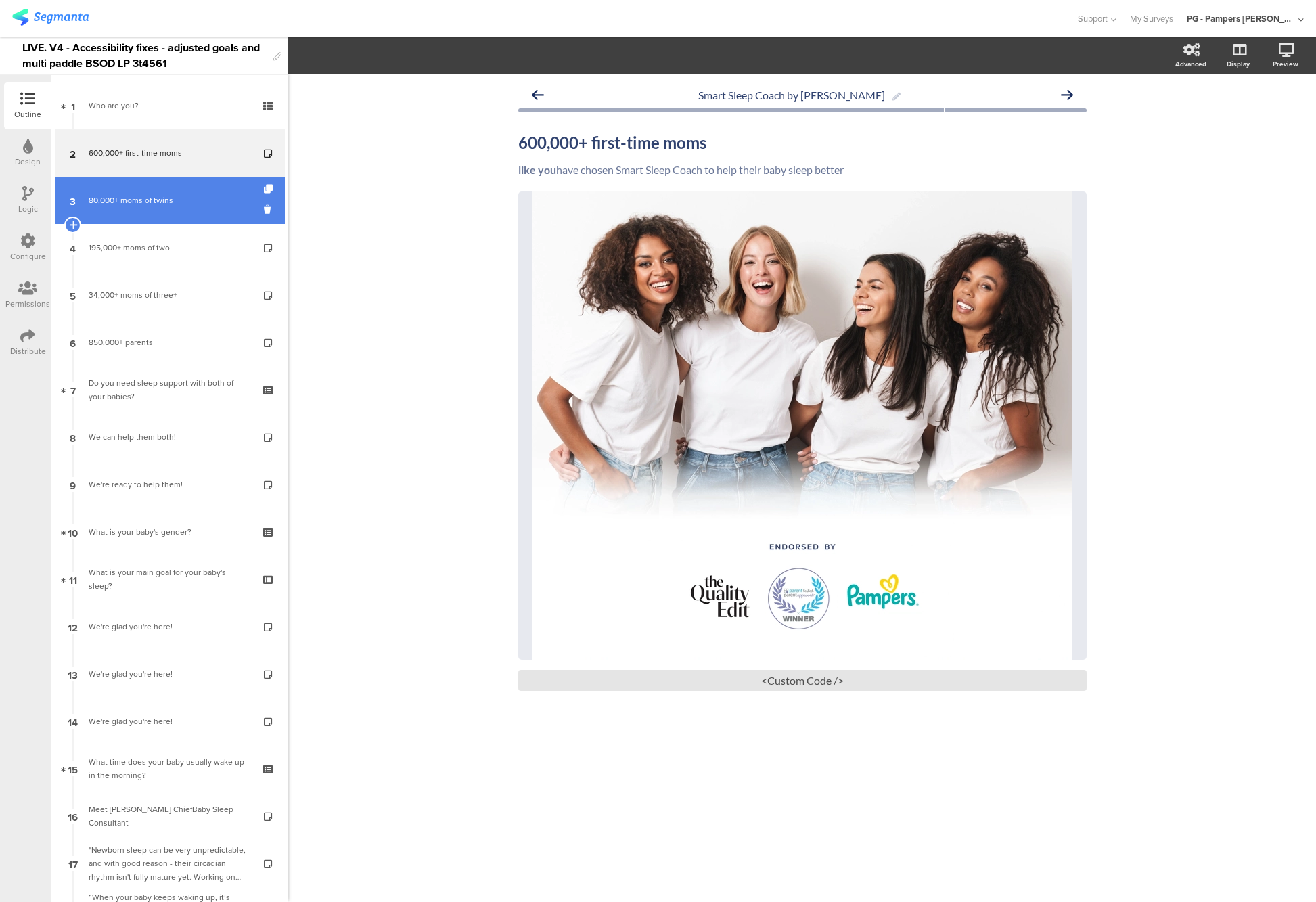
click at [129, 195] on div "80,000+ moms of twins" at bounding box center [169, 200] width 162 height 13
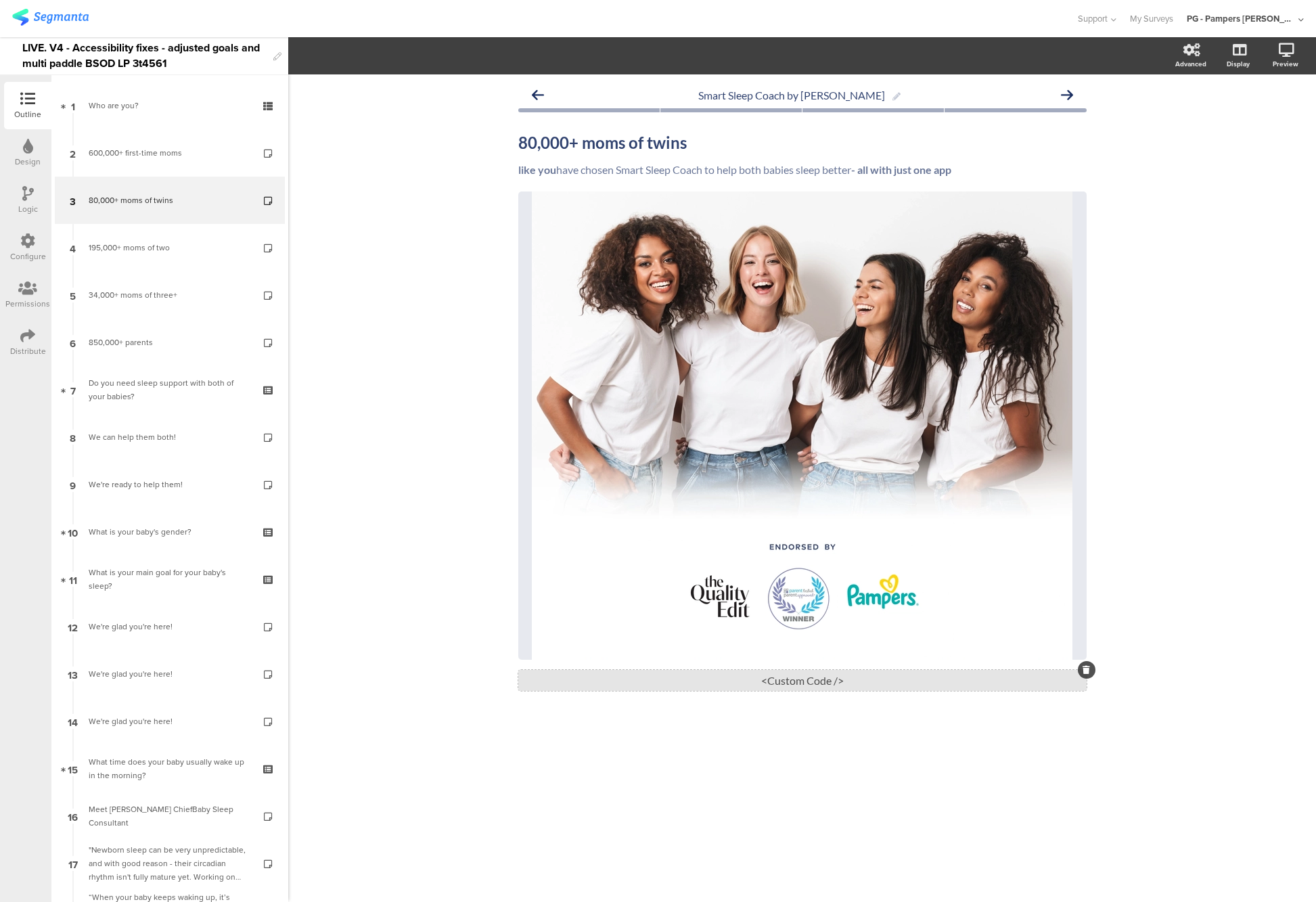
click at [791, 675] on div "<Custom Code />" at bounding box center [802, 680] width 568 height 21
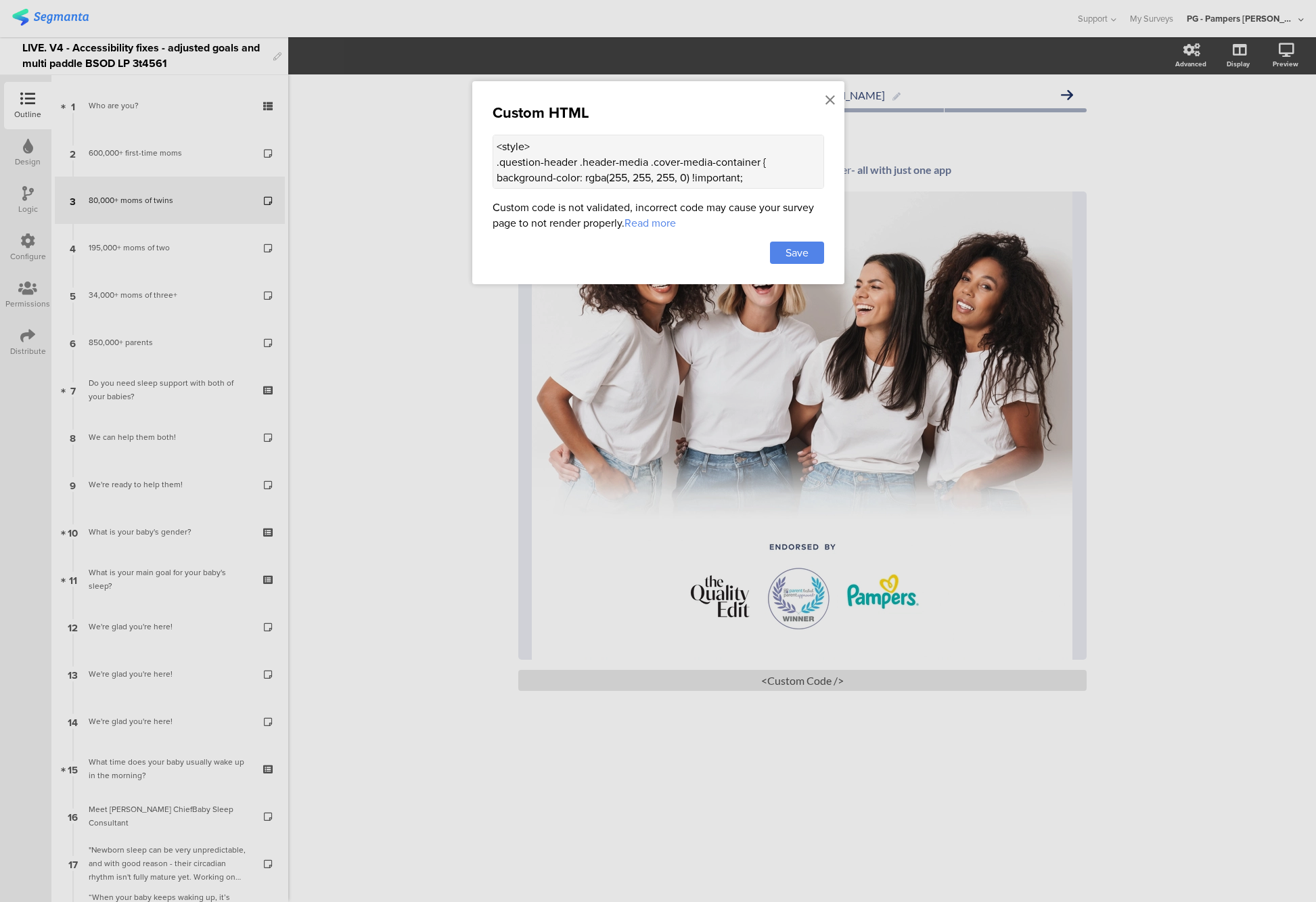
click at [599, 170] on textarea "<style> .question-header .header-media .cover-media-container { background-colo…" at bounding box center [658, 162] width 332 height 54
paste textarea "div class="sr-only alt-text"> Four women smiling together </div> <style> .sr-on…"
drag, startPoint x: 599, startPoint y: 156, endPoint x: 500, endPoint y: 161, distance: 99.1
click at [500, 161] on textarea at bounding box center [658, 162] width 332 height 54
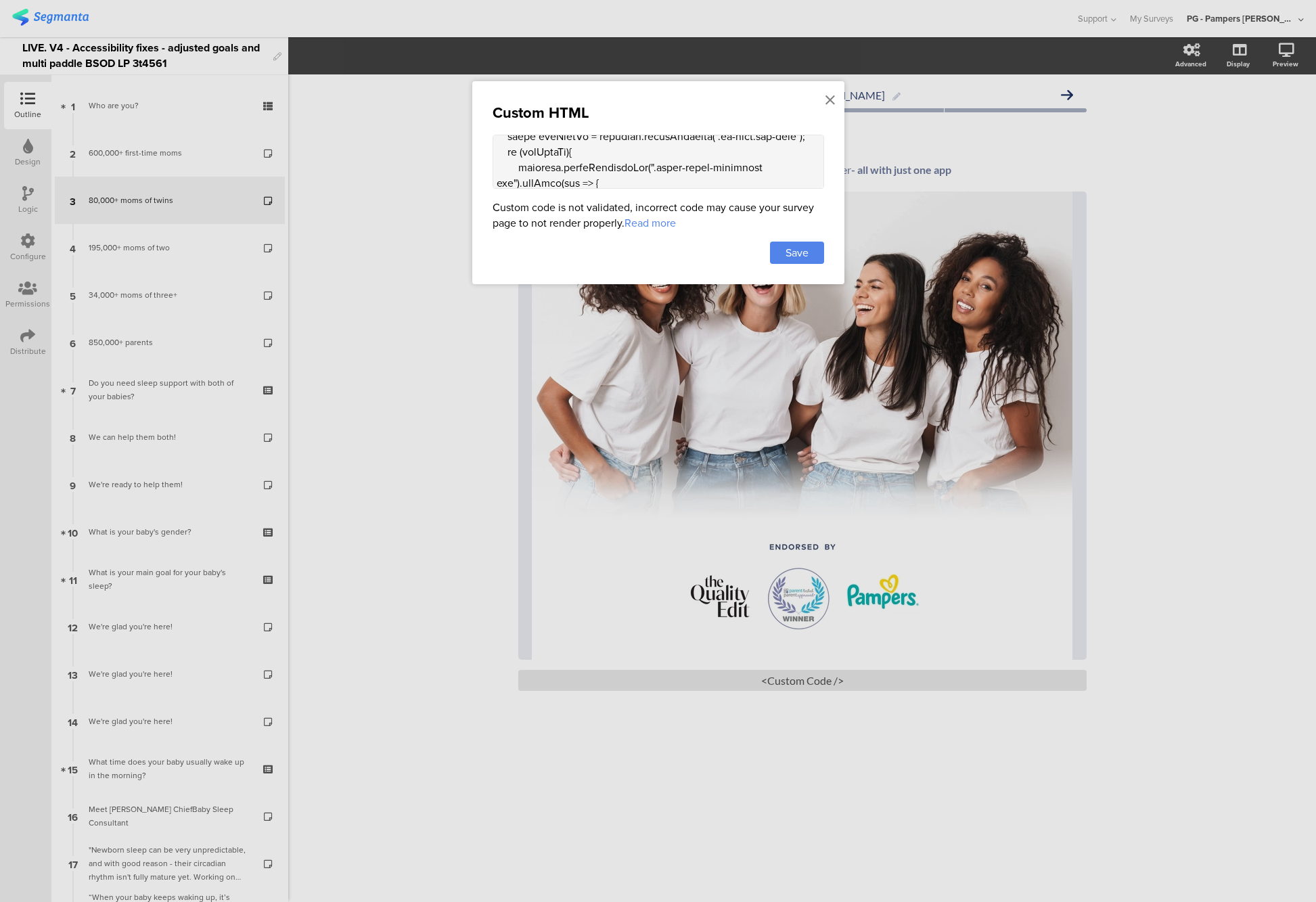
scroll to position [633, 0]
type textarea "<div class="sr-only alt-text"> Four women smiling together </div> <style> .sr-o…"
click at [813, 248] on div "Save" at bounding box center [797, 253] width 54 height 23
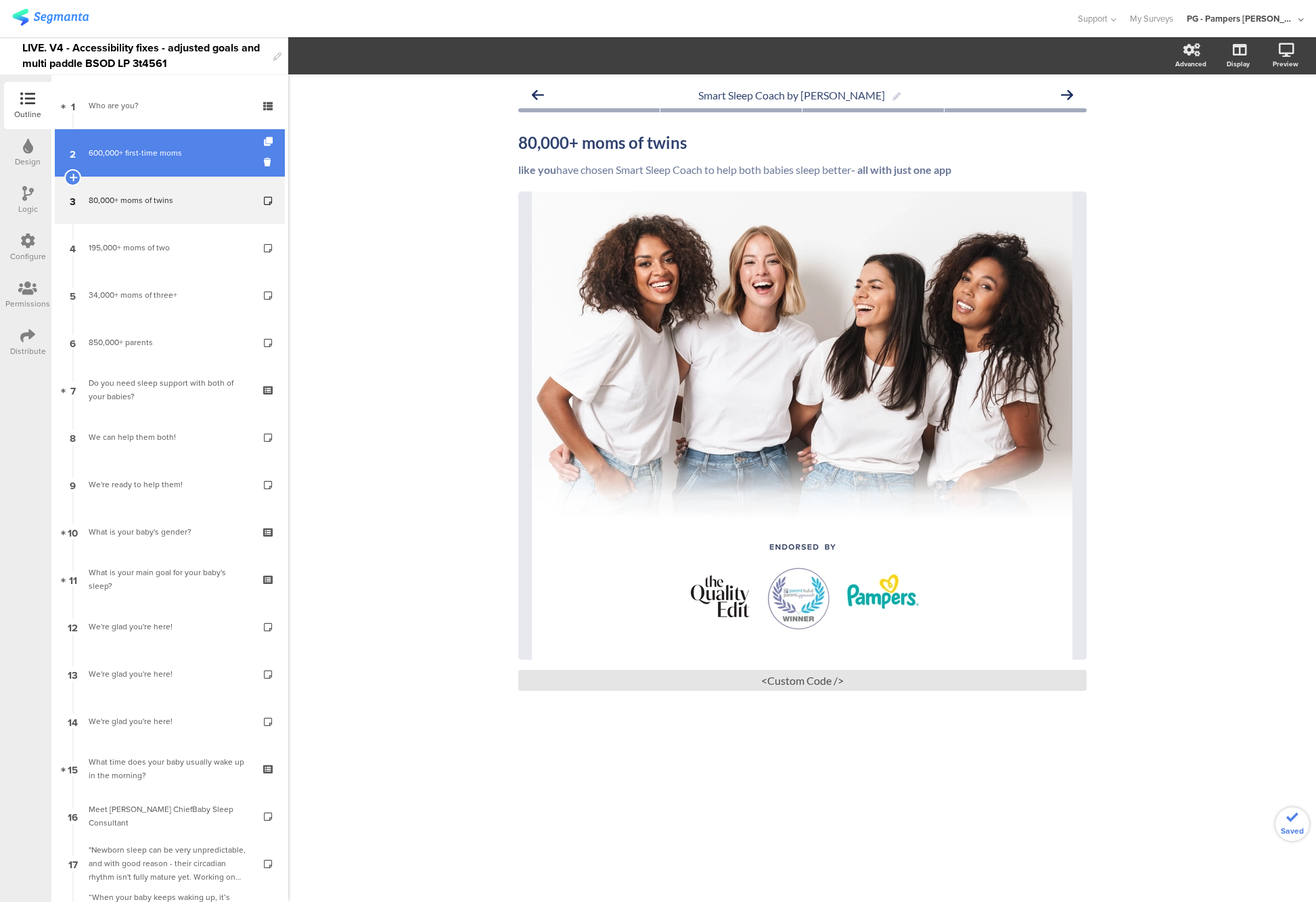
click at [194, 159] on div "600,000+ first-time moms" at bounding box center [169, 153] width 162 height 13
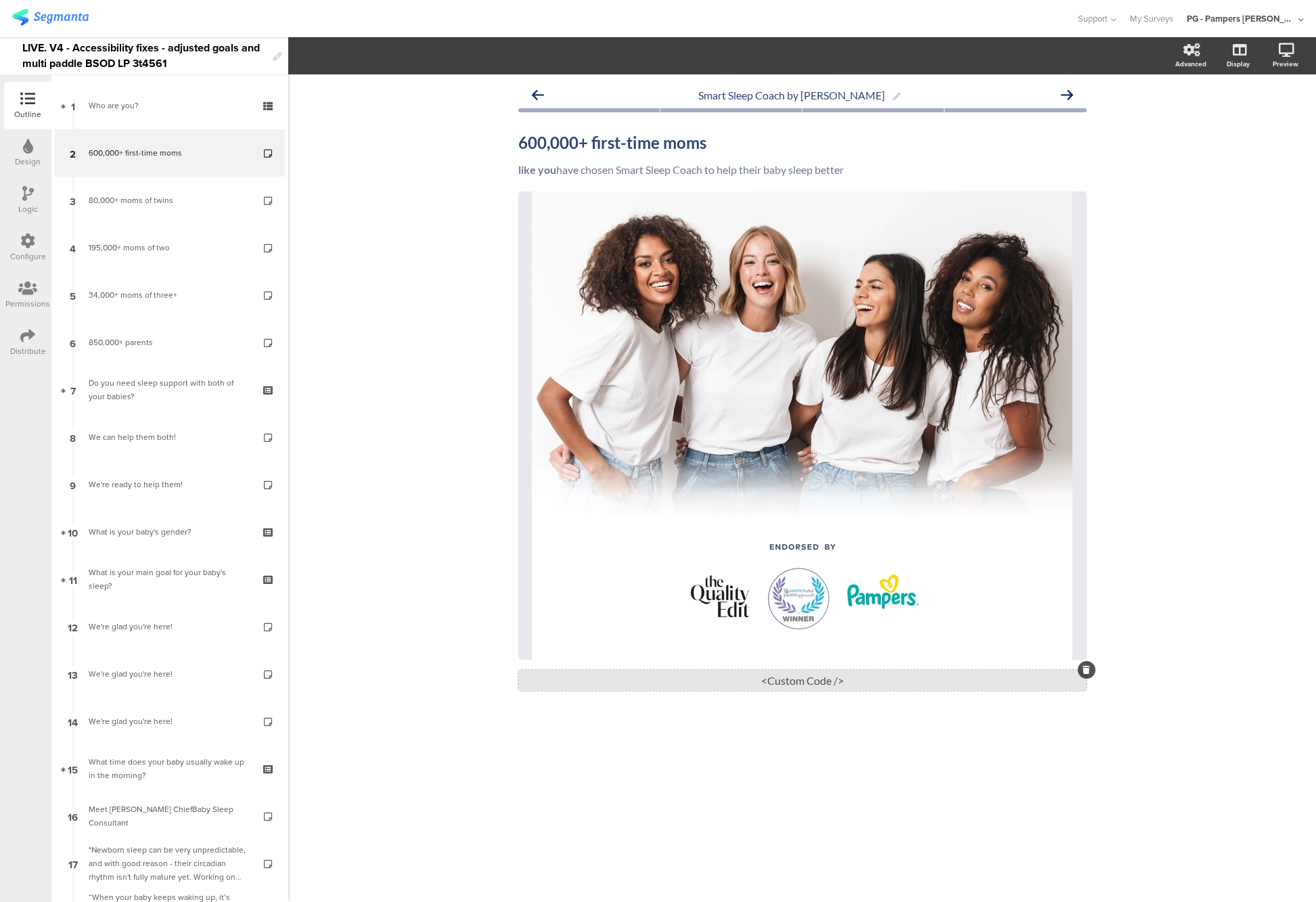
click at [797, 683] on div "<Custom Code />" at bounding box center [802, 680] width 568 height 21
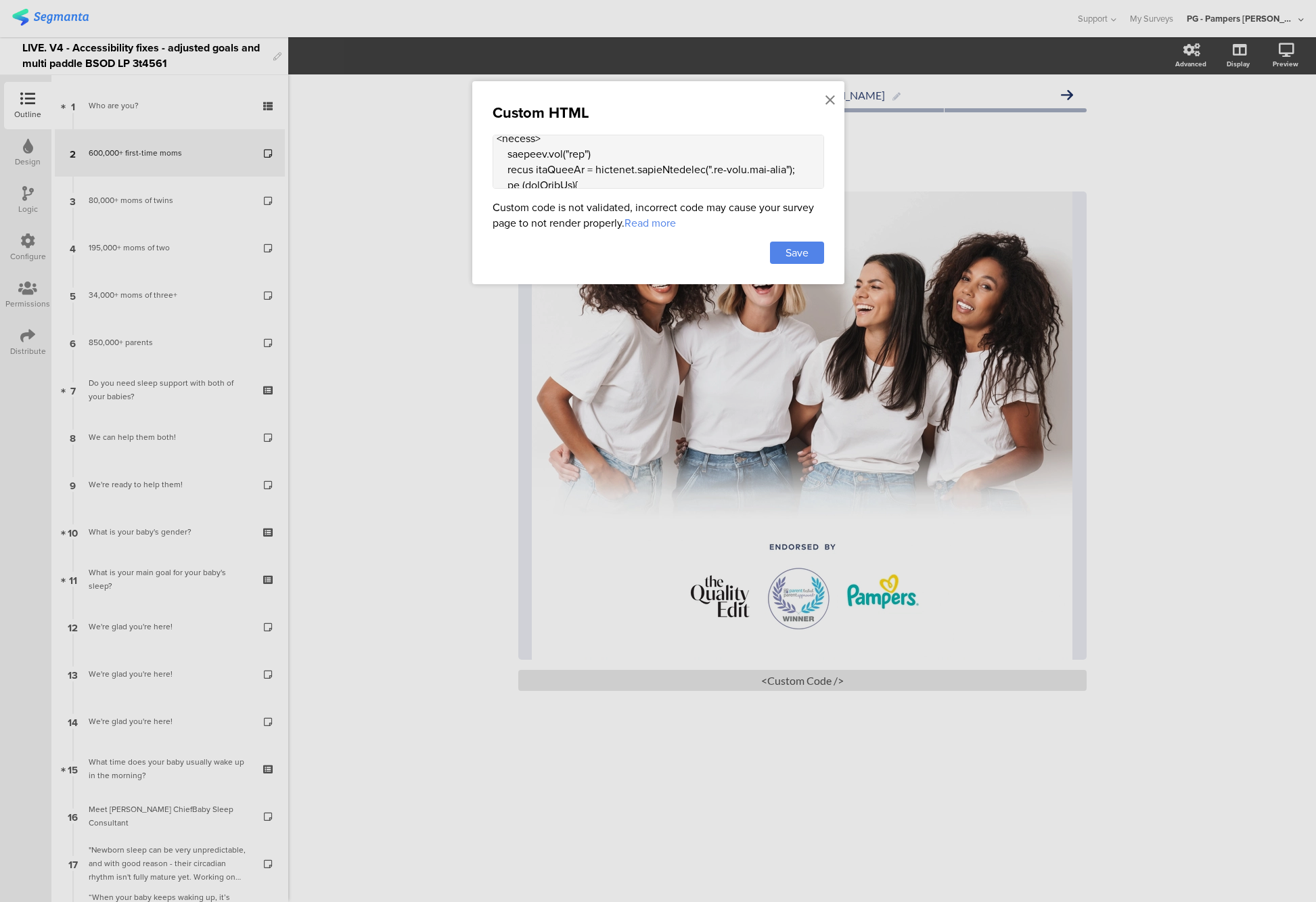
scroll to position [643, 0]
drag, startPoint x: 616, startPoint y: 176, endPoint x: 461, endPoint y: 168, distance: 155.2
click at [461, 168] on div "Custom HTML Custom code is not validated, incorrect code may cause your survey …" at bounding box center [658, 451] width 1316 height 902
type textarea "<div class="sr-only alt-text"> Four women smiling together </div> <style> .sr-o…"
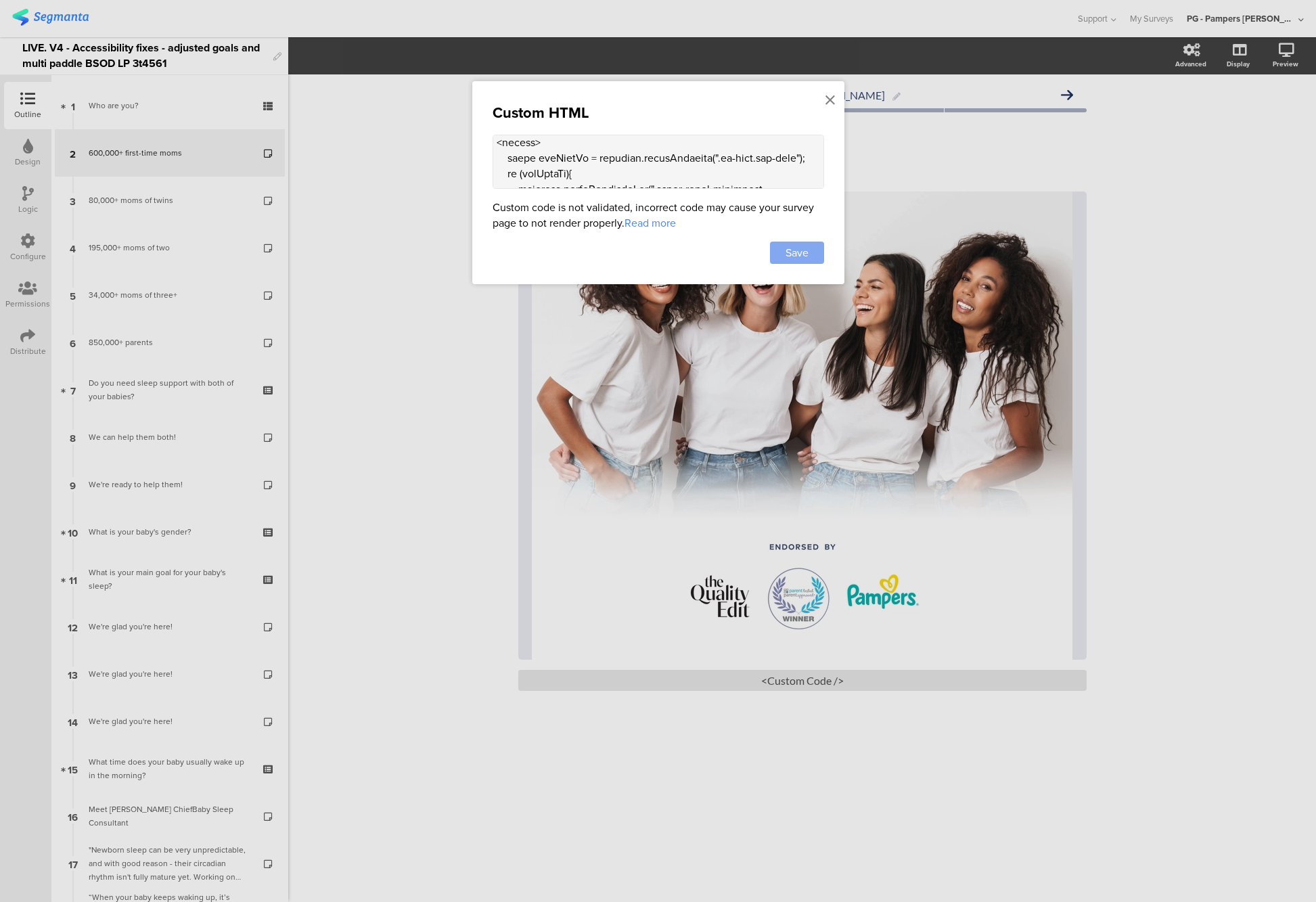
click at [785, 246] on span "Save" at bounding box center [797, 253] width 23 height 16
click at [319, 299] on div at bounding box center [658, 451] width 1316 height 902
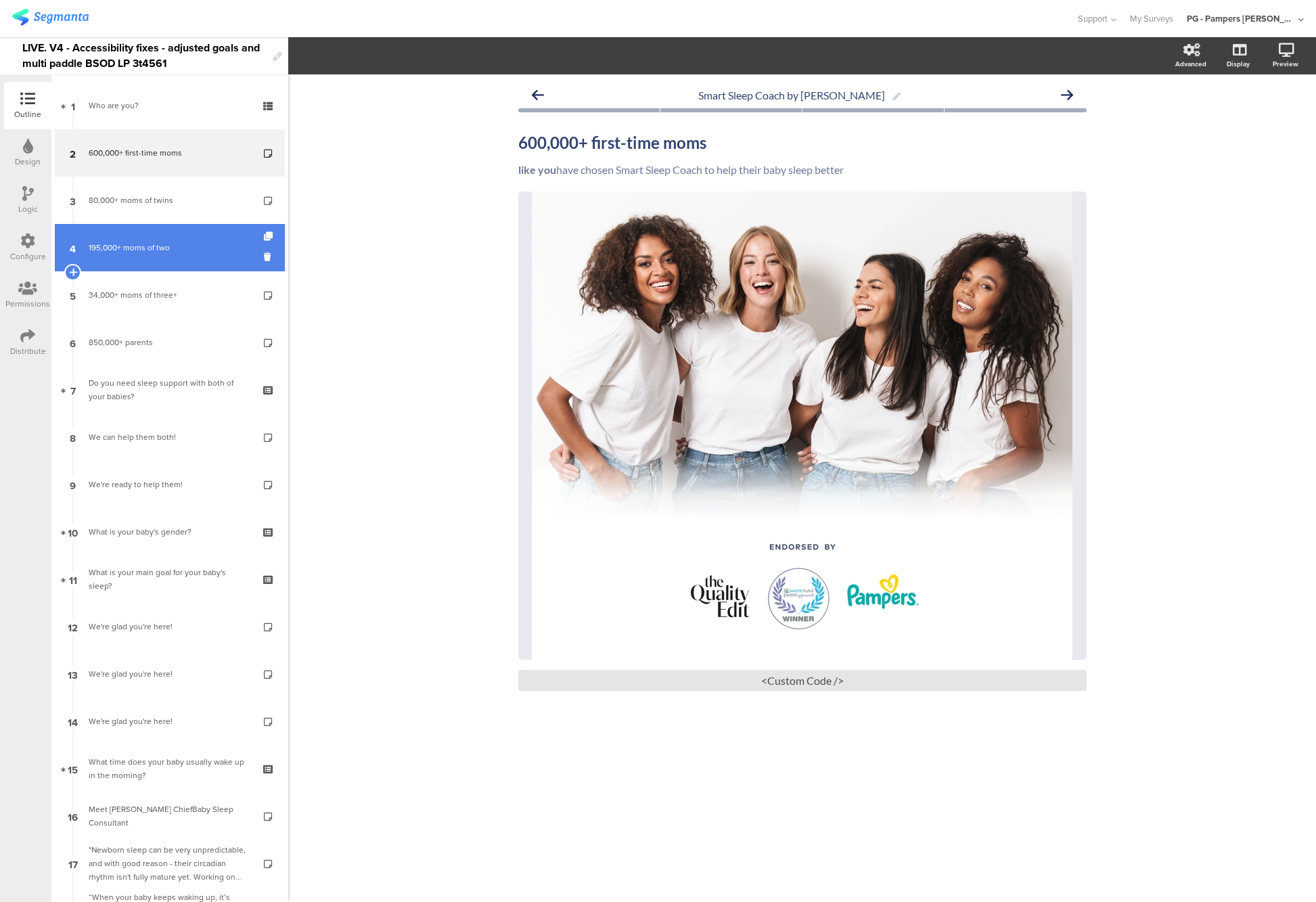
click at [136, 240] on link "4 195,000+ moms of two" at bounding box center [169, 247] width 230 height 47
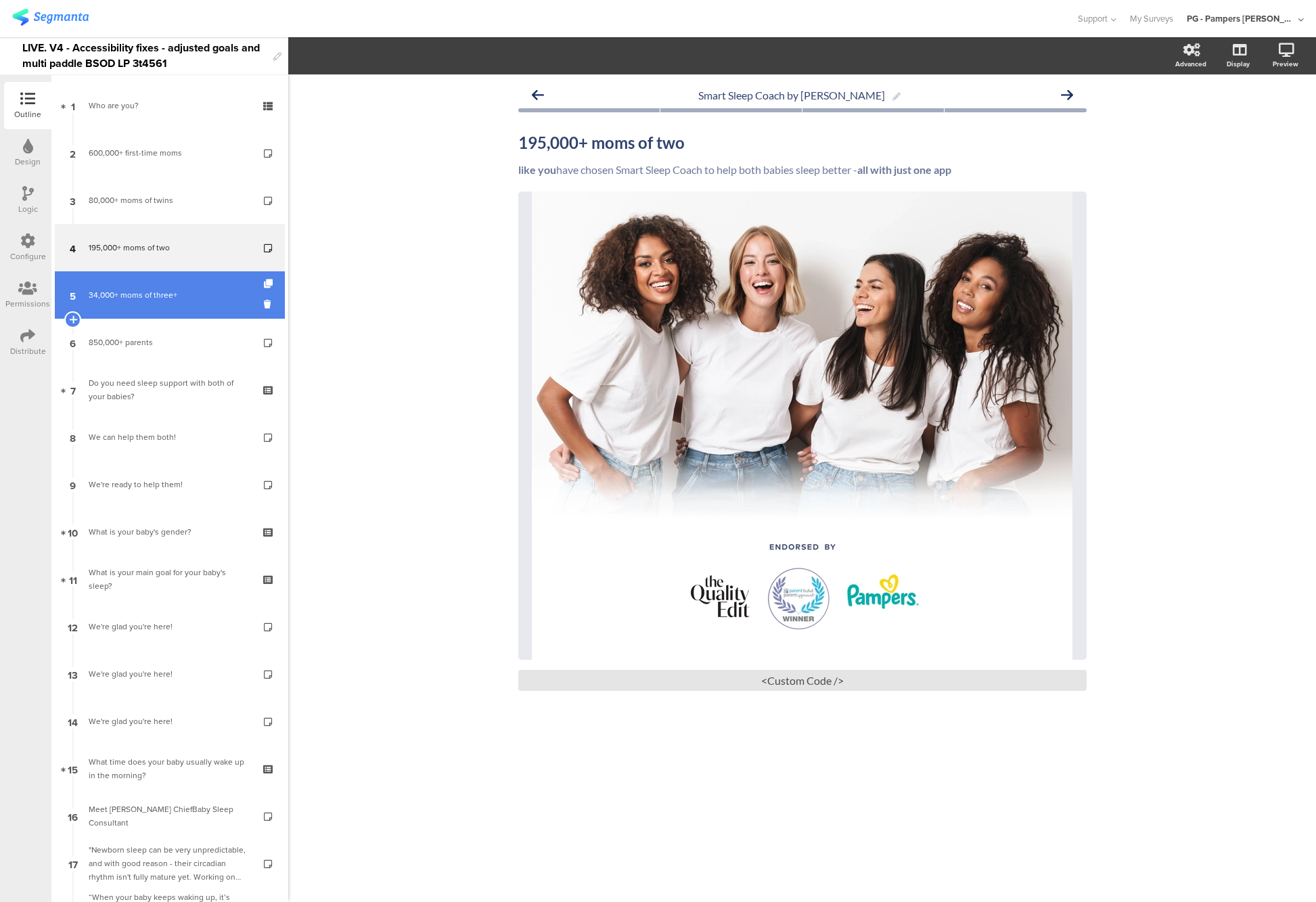
click at [147, 288] on div "34,000+ moms of three+" at bounding box center [169, 295] width 162 height 13
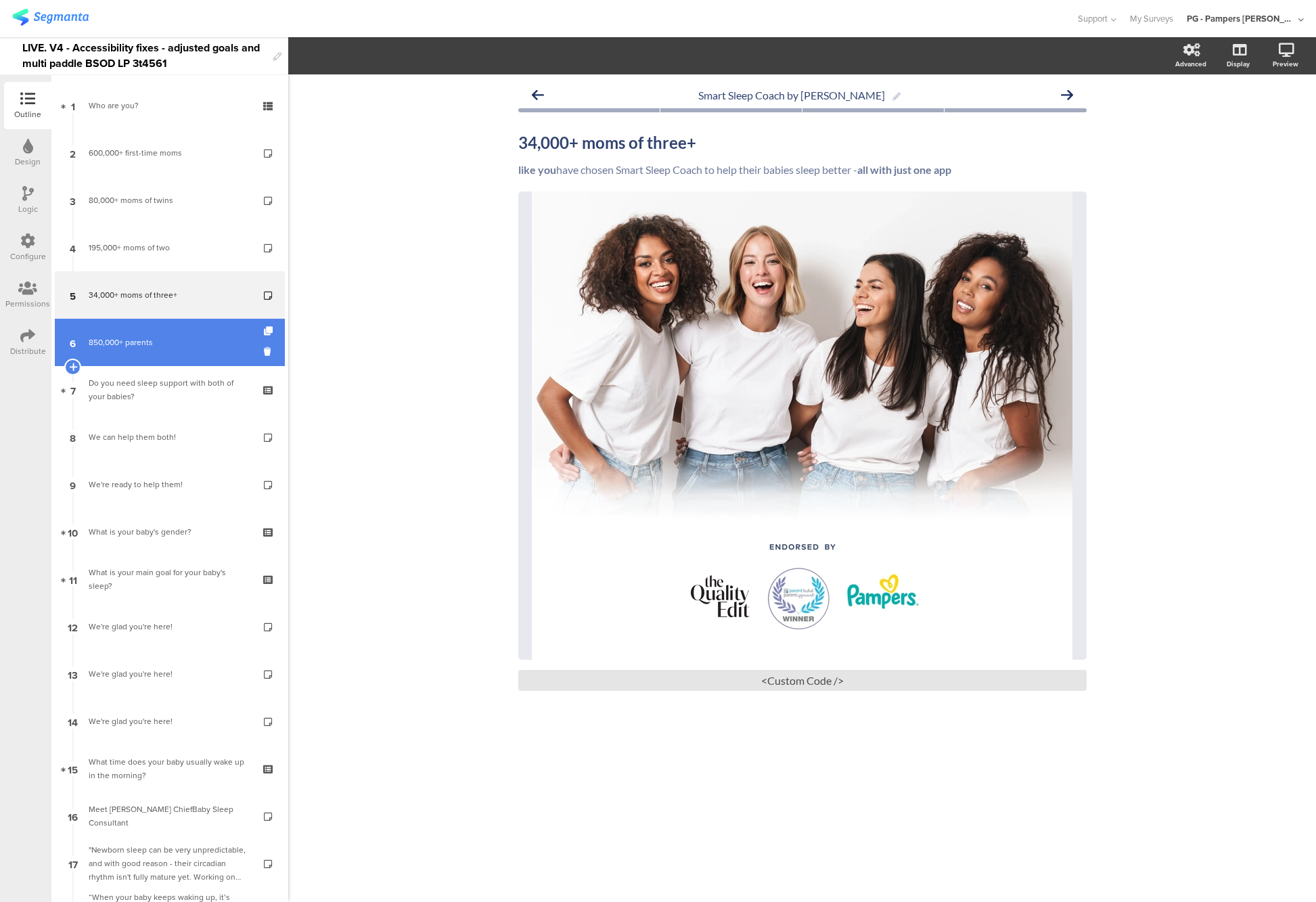
click at [135, 344] on div "850,000+ parents" at bounding box center [169, 342] width 162 height 13
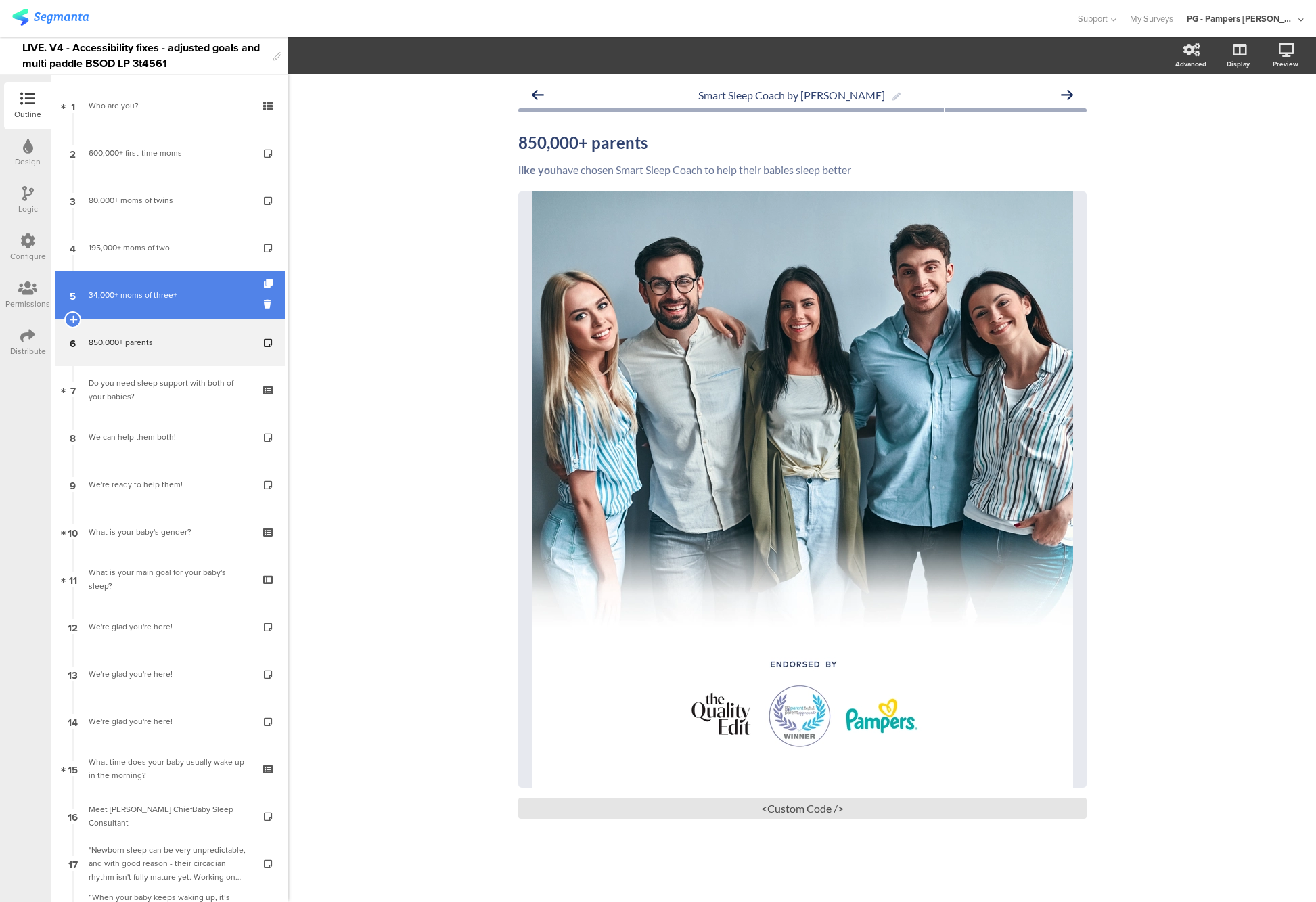
click at [139, 303] on link "5 34,000+ moms of three+" at bounding box center [169, 295] width 230 height 47
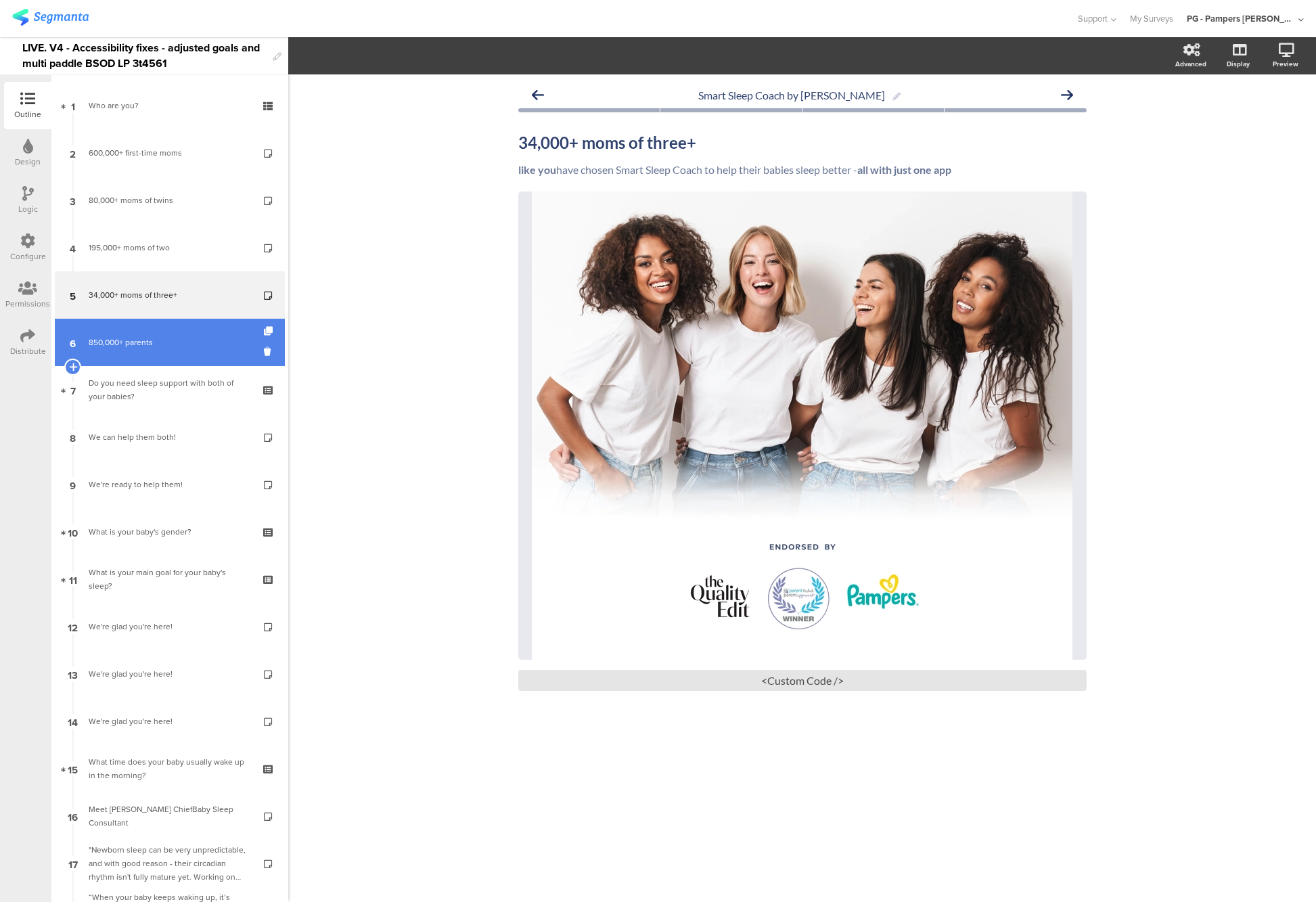
click at [152, 345] on div "850,000+ parents" at bounding box center [169, 342] width 162 height 13
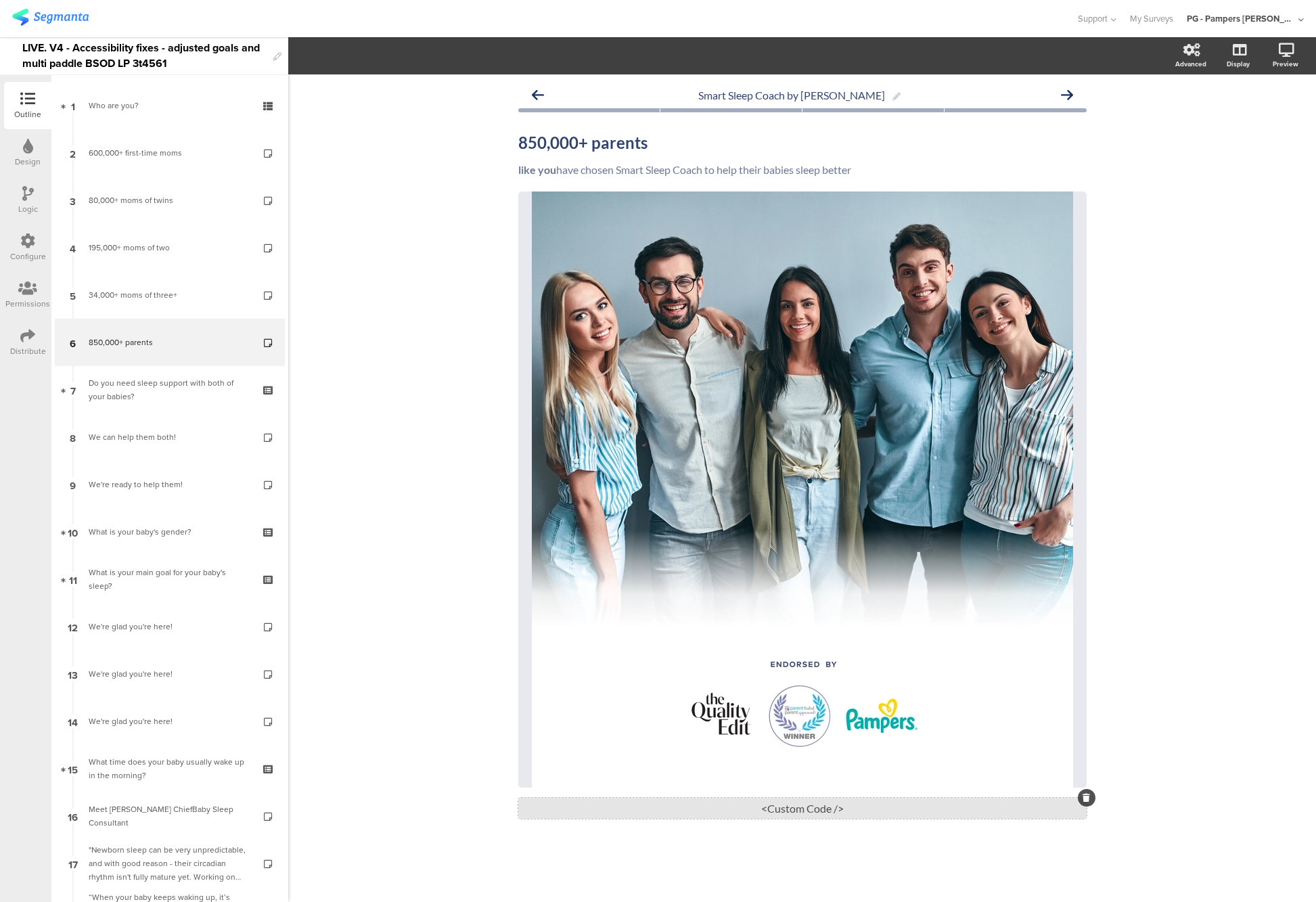
click at [747, 808] on div "<Custom Code />" at bounding box center [802, 808] width 568 height 21
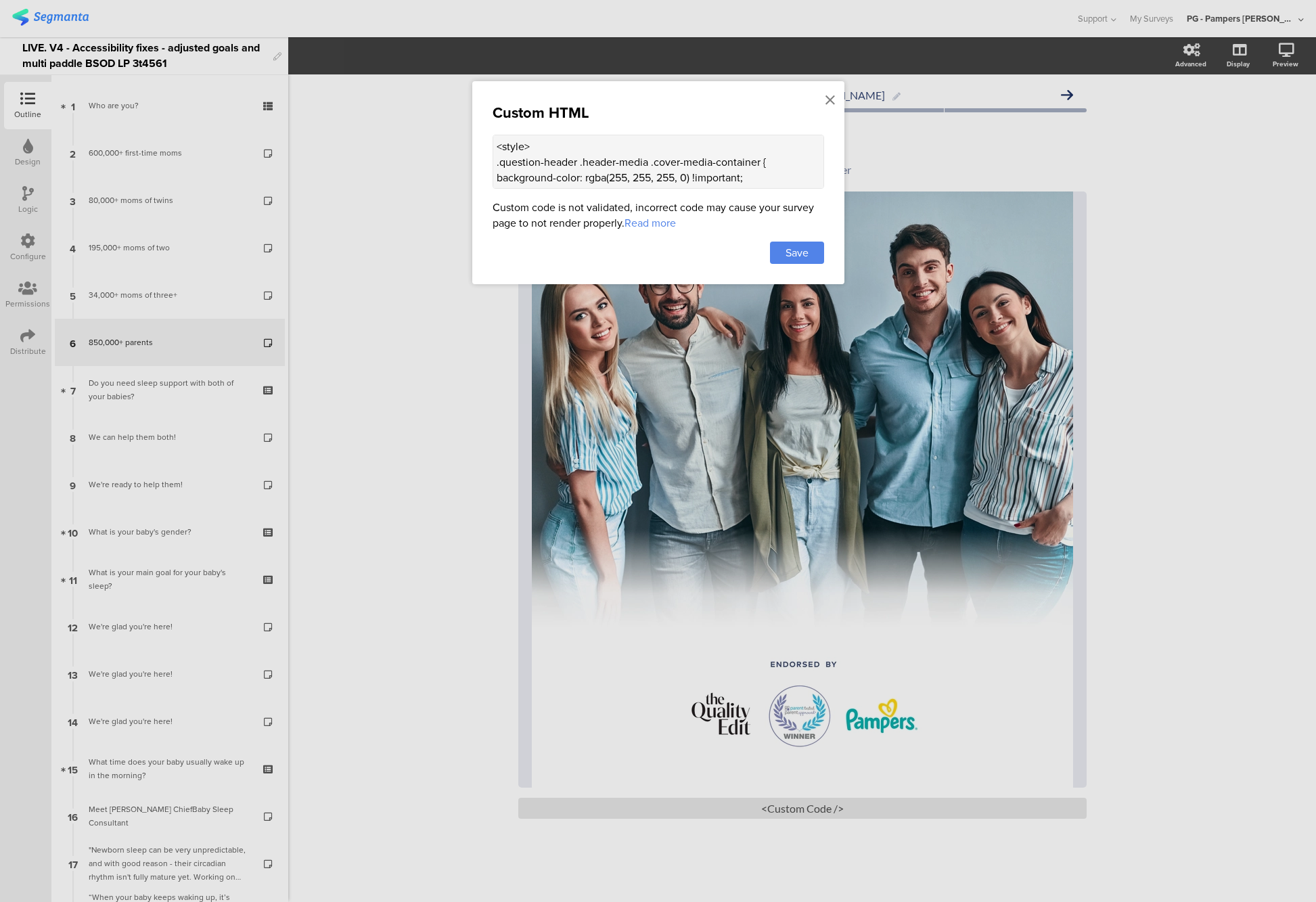
click at [535, 165] on textarea "<style> .question-header .header-media .cover-media-container { background-colo…" at bounding box center [658, 162] width 332 height 54
paste textarea "div class="sr-only alt-text"> Five young adults smiling together </div> <style>…"
type textarea "<div class="sr-only alt-text"> Five young adults smiling together </div> <style…"
click at [807, 260] on span "Save" at bounding box center [797, 253] width 23 height 16
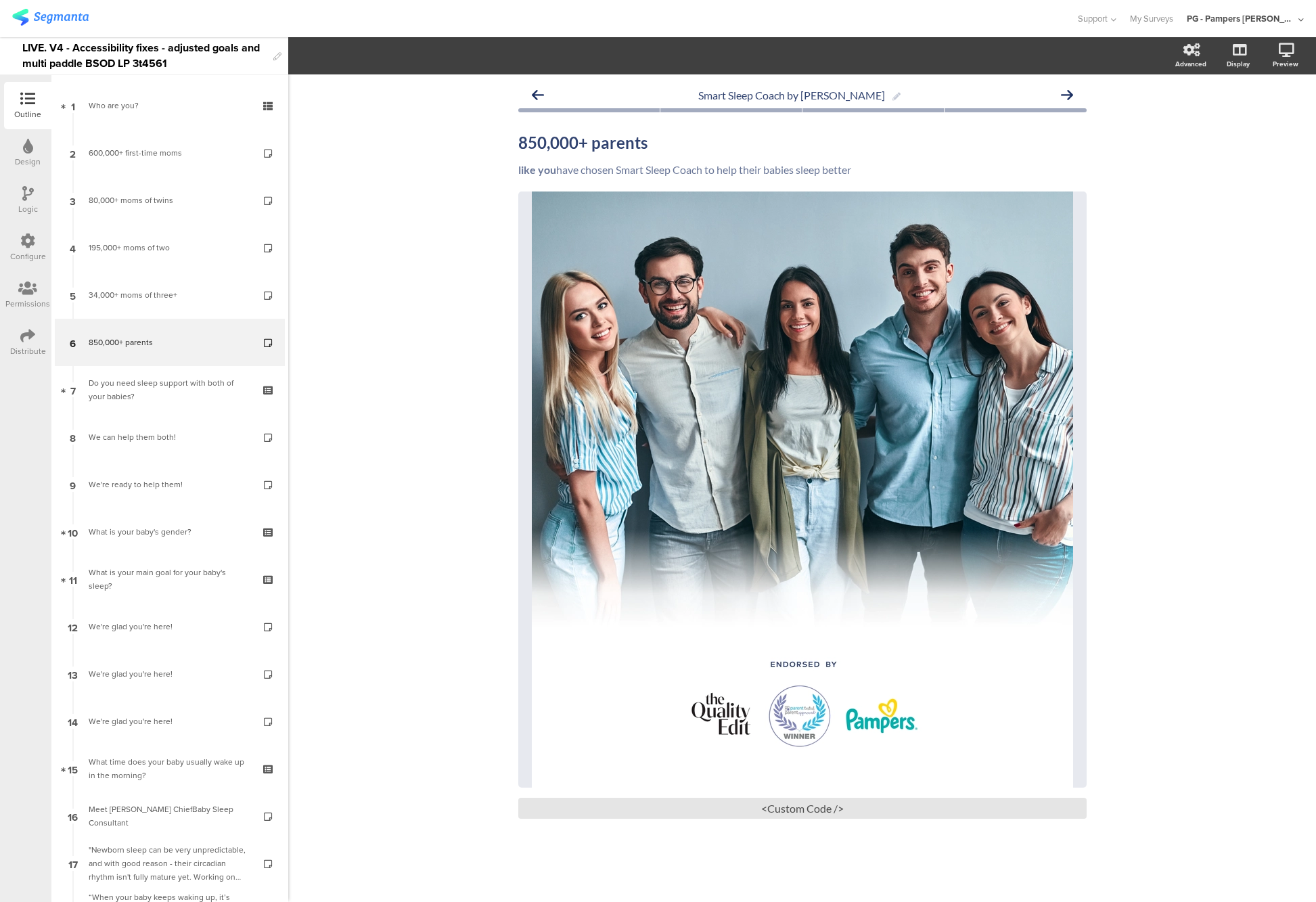
click at [395, 426] on div "Smart Sleep Coach by Pampers 850,000+ parents 850,000+ parents like you have ch…" at bounding box center [802, 488] width 1028 height 828
click at [139, 386] on div "Do you need sleep support with both of your babies?" at bounding box center [169, 390] width 162 height 27
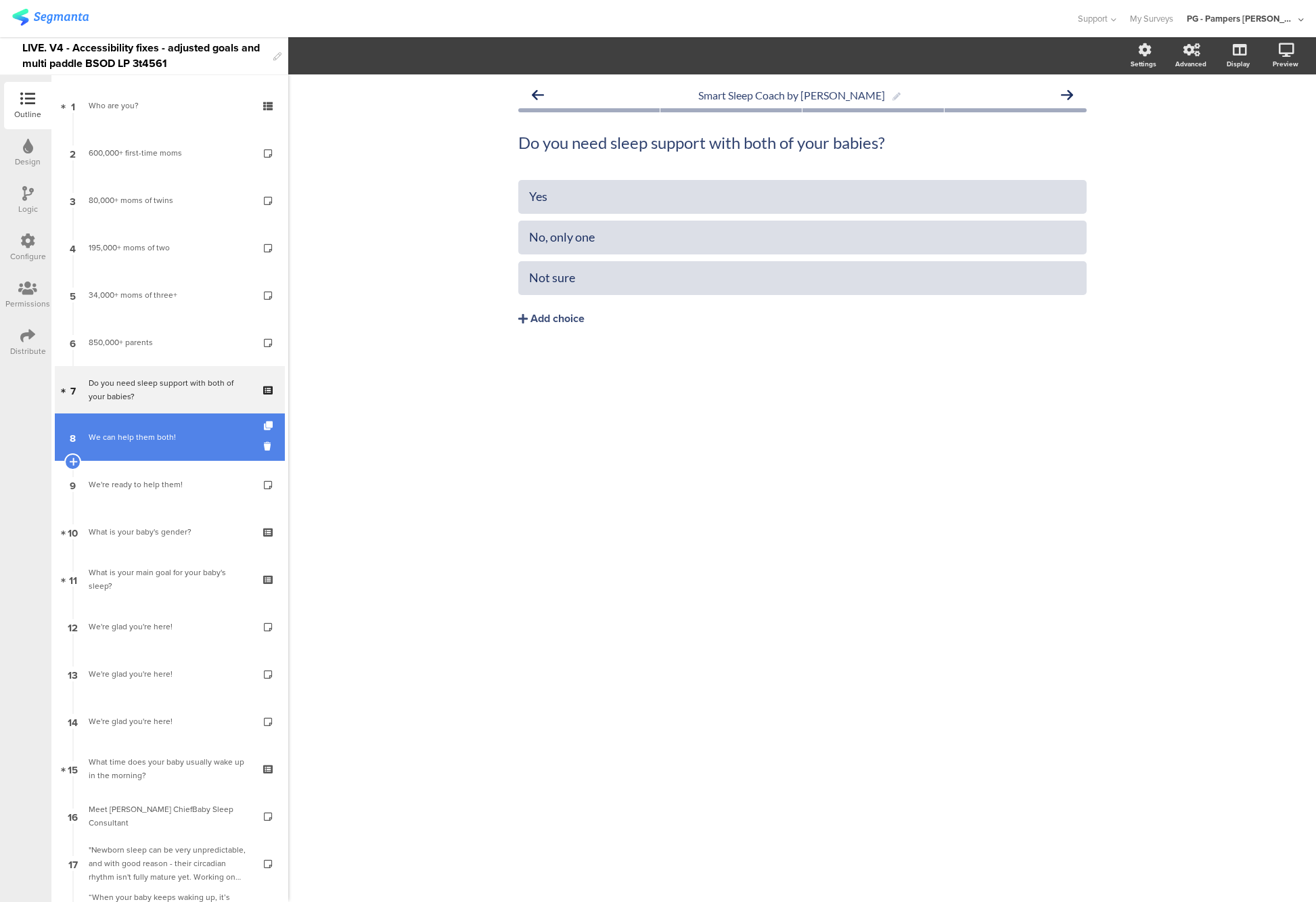
click at [142, 437] on div "We can help them both!" at bounding box center [169, 437] width 162 height 13
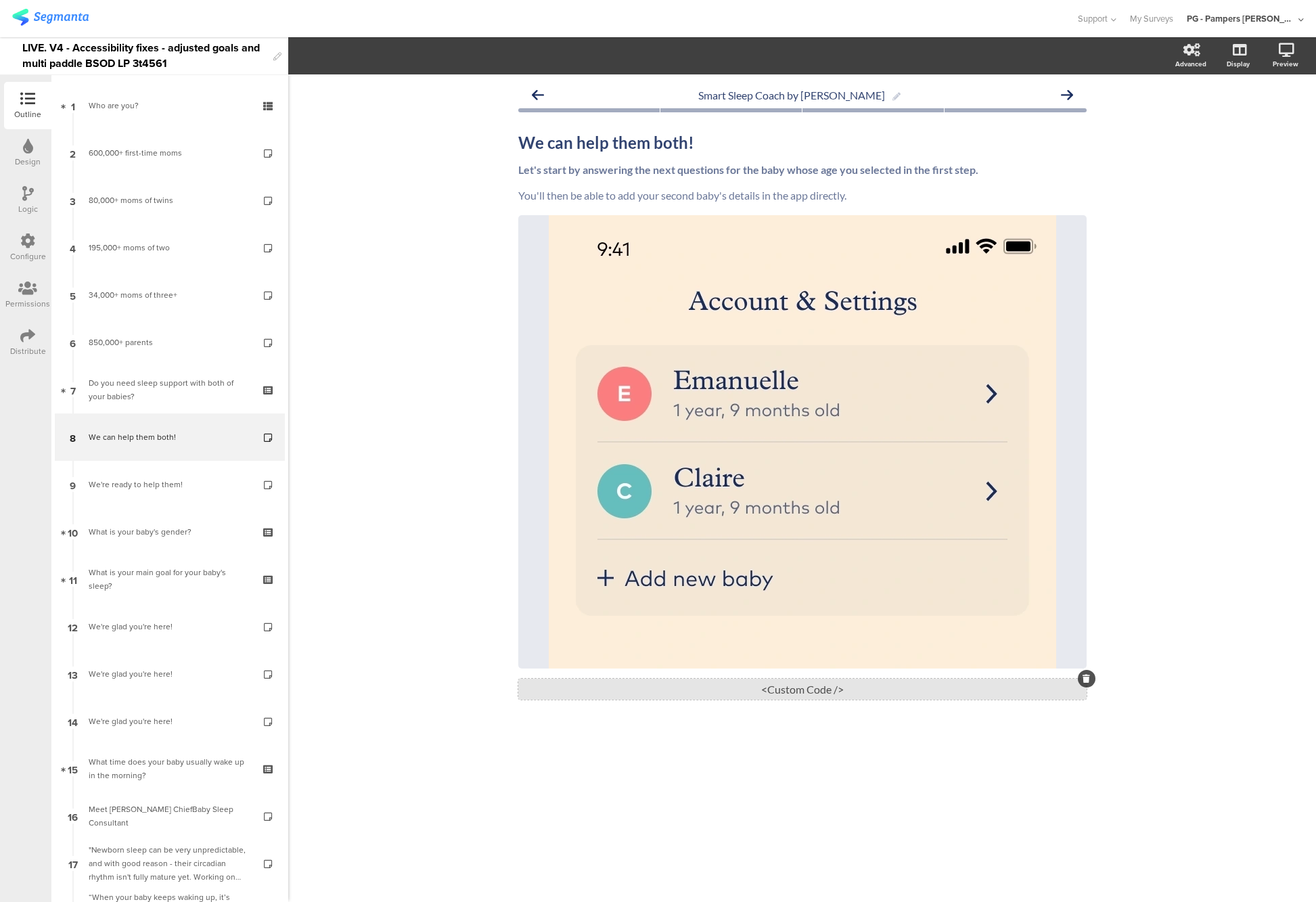
click at [790, 699] on div "<Custom Code />" at bounding box center [802, 690] width 568 height 21
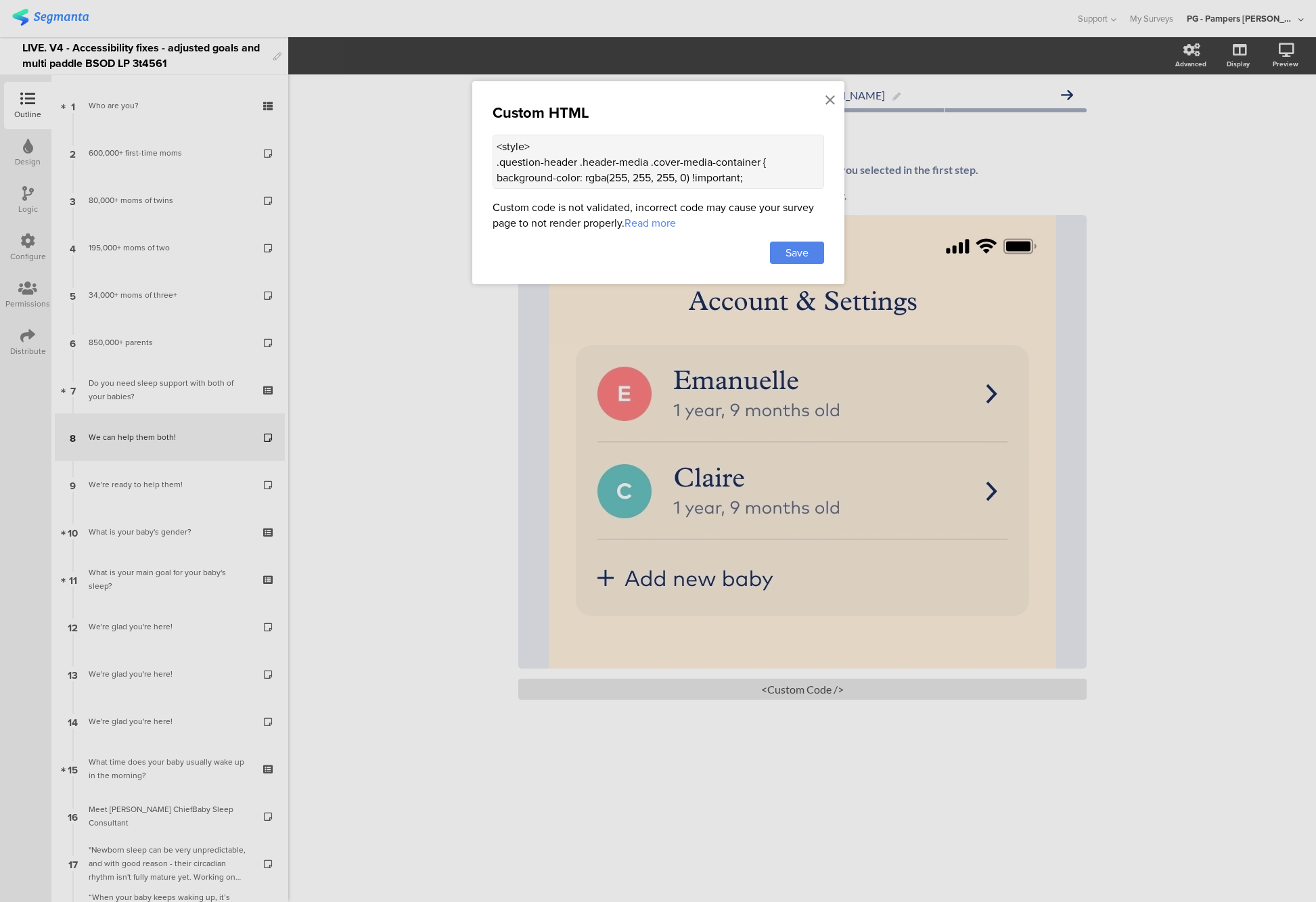
click at [570, 174] on textarea "<style> .question-header .header-media .cover-media-container { background-colo…" at bounding box center [658, 162] width 332 height 54
click at [634, 155] on textarea "<style> .question-header .header-media .cover-media-container { background-colo…" at bounding box center [658, 162] width 332 height 54
click at [1293, 53] on div at bounding box center [658, 451] width 1316 height 902
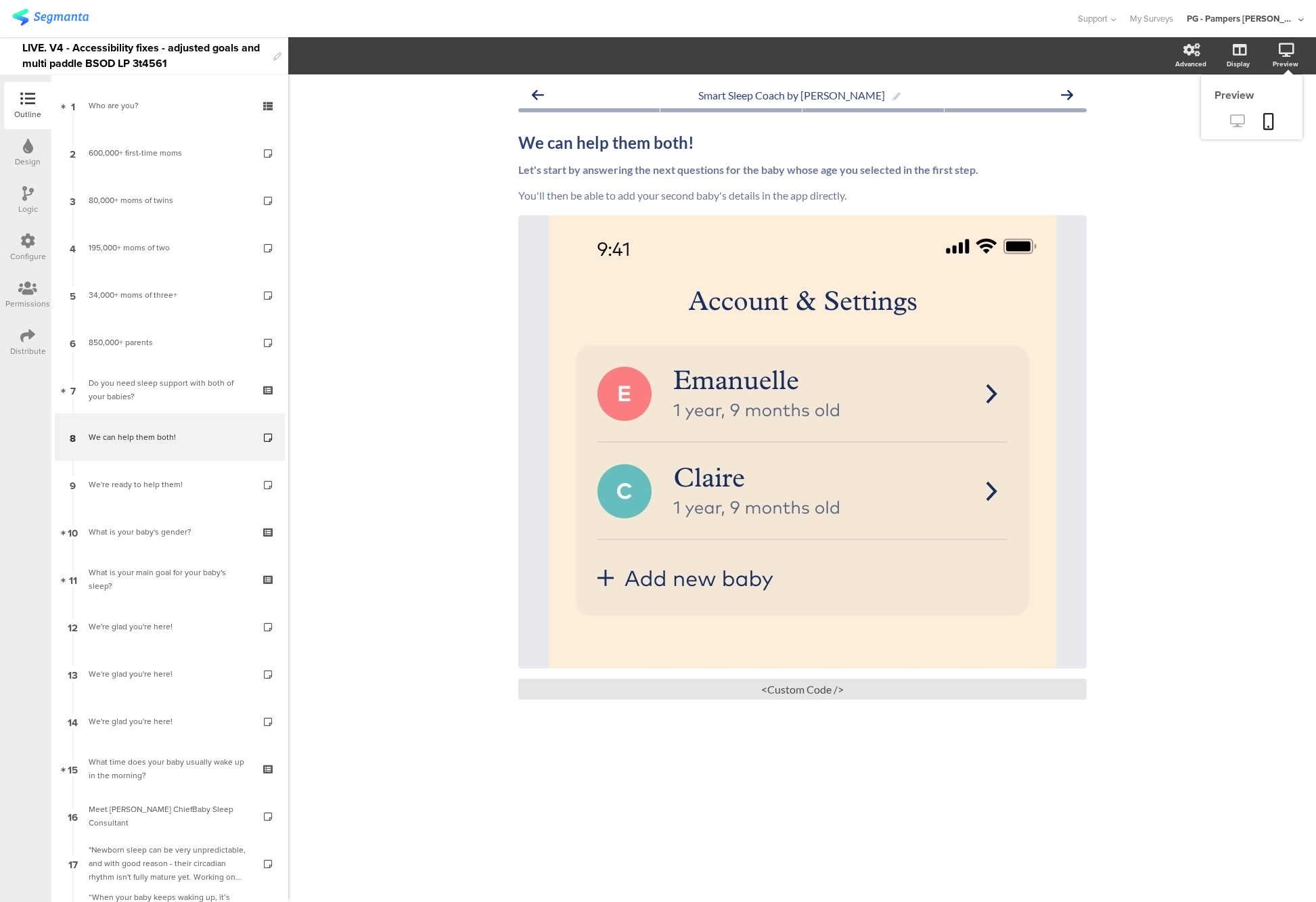
click at [1236, 116] on icon at bounding box center [1237, 121] width 14 height 13
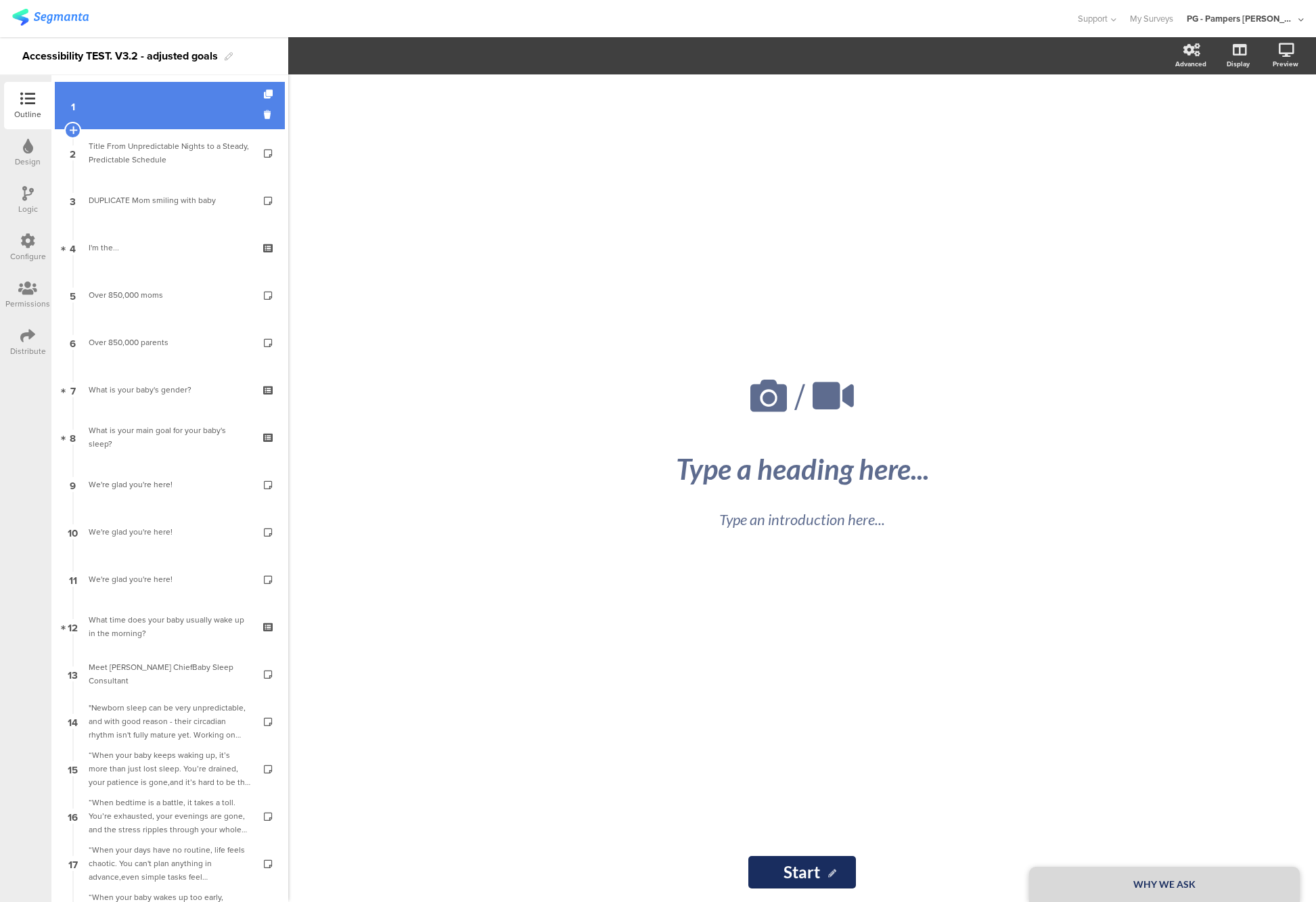
click at [163, 111] on link "1" at bounding box center [169, 105] width 230 height 47
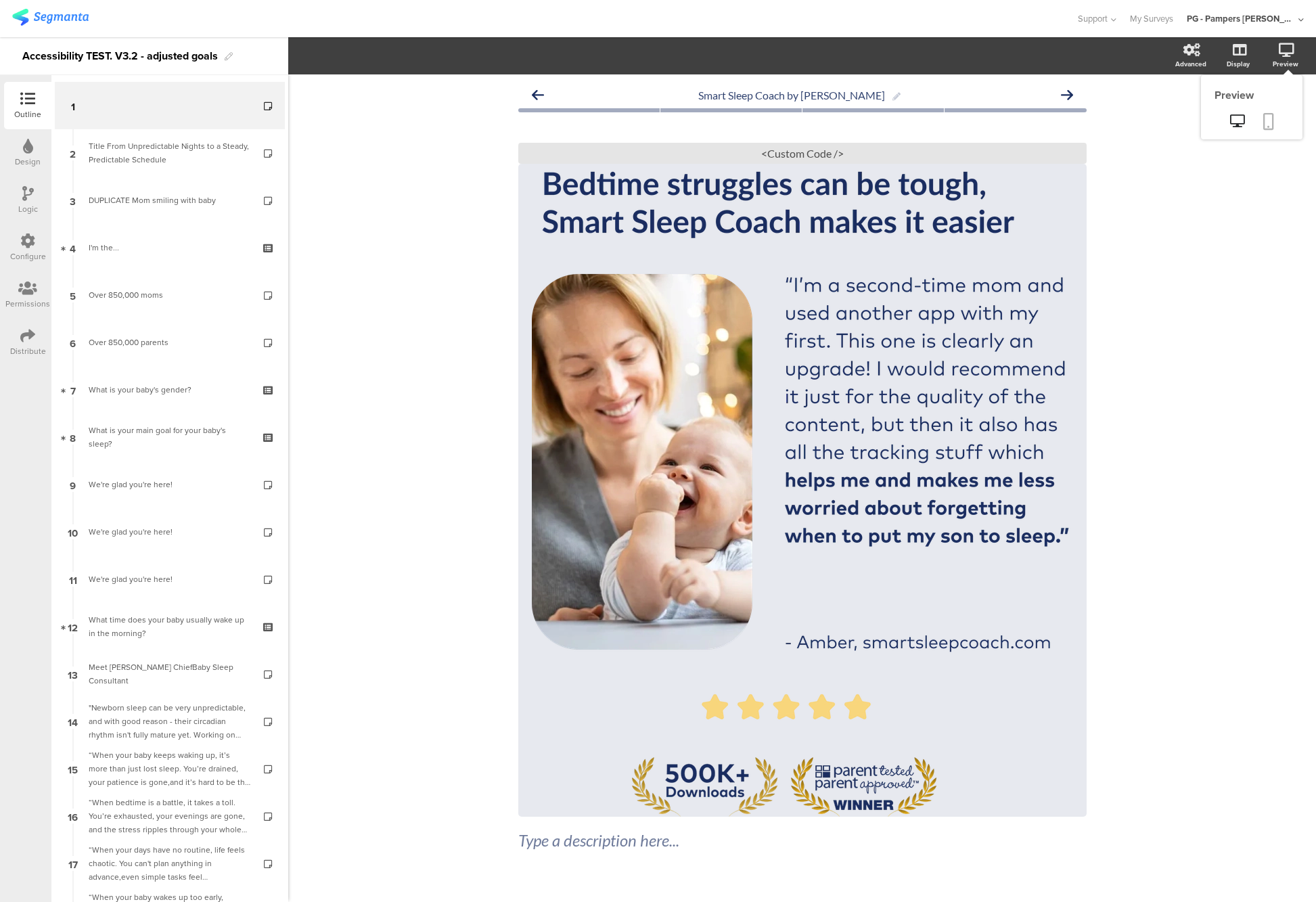
click at [1267, 119] on icon at bounding box center [1269, 121] width 11 height 17
click at [795, 150] on div "<Custom Code />" at bounding box center [802, 153] width 568 height 21
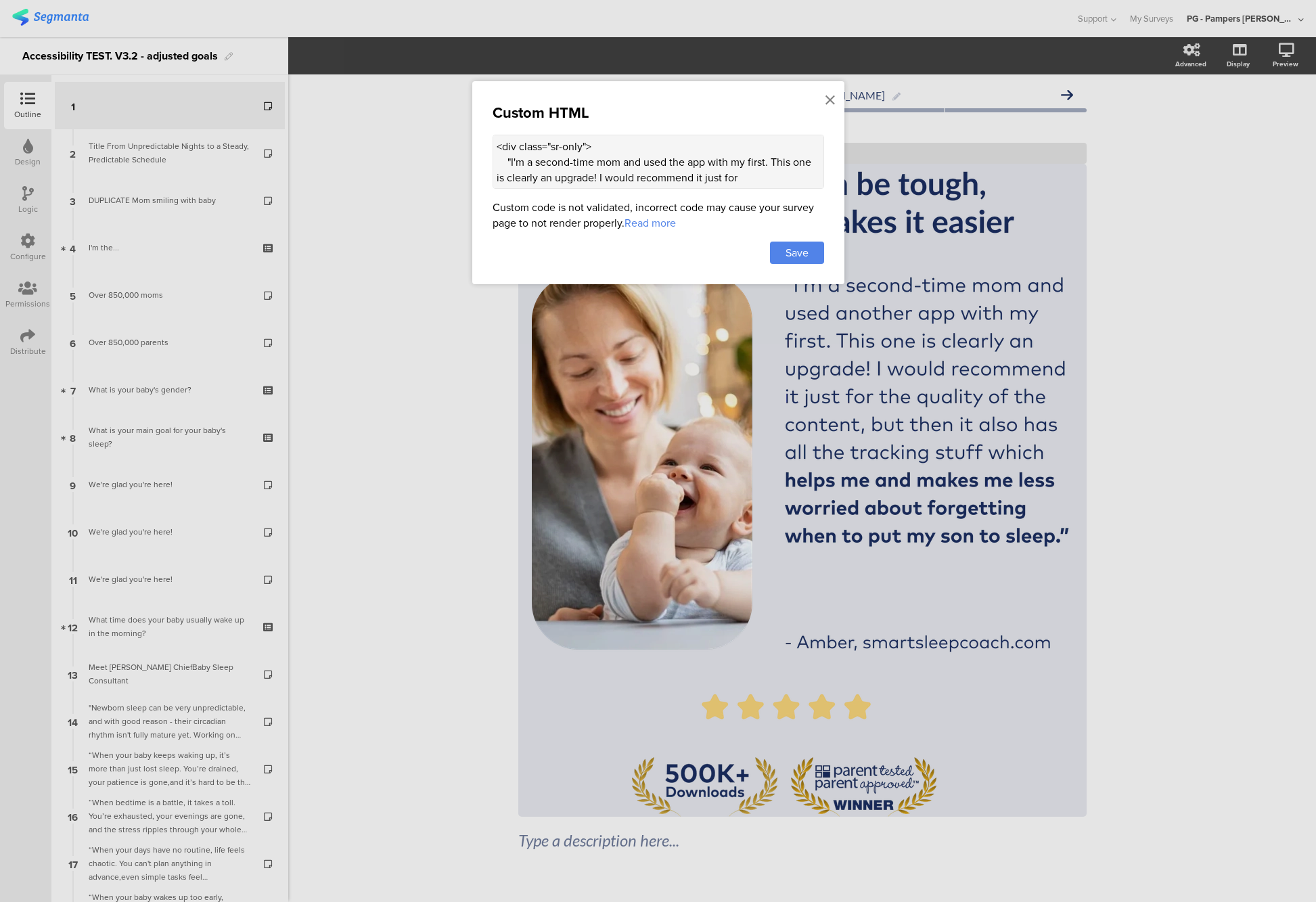
click at [689, 144] on textarea "<div class="sr-only"> "I'm a second-time mom and used the app with my first. Th…" at bounding box center [658, 162] width 332 height 54
click at [827, 101] on icon at bounding box center [830, 101] width 9 height 15
